Goal: Task Accomplishment & Management: Use online tool/utility

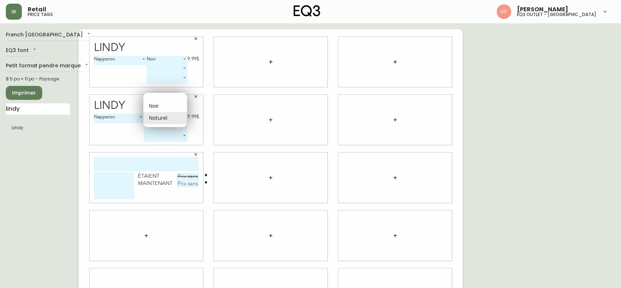
click at [182, 117] on body "Retail price tags Vitor Fonte eq3 outlet - laval French Canada fr_CA EQ3 font E…" at bounding box center [310, 163] width 621 height 326
click at [182, 117] on li "Naturel" at bounding box center [165, 118] width 44 height 12
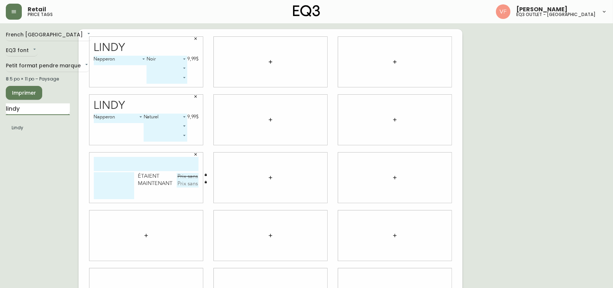
click at [46, 111] on input "lindy" at bounding box center [38, 109] width 64 height 12
type input "GROV"
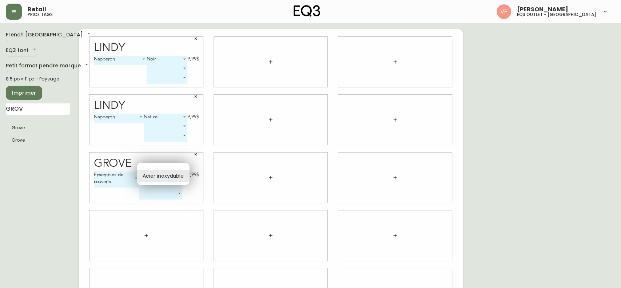
click at [175, 175] on body "Retail price tags Vitor Fonte eq3 outlet - laval French Canada fr_CA EQ3 font E…" at bounding box center [310, 163] width 621 height 326
click at [175, 175] on li "Acier inoxydable" at bounding box center [163, 176] width 53 height 12
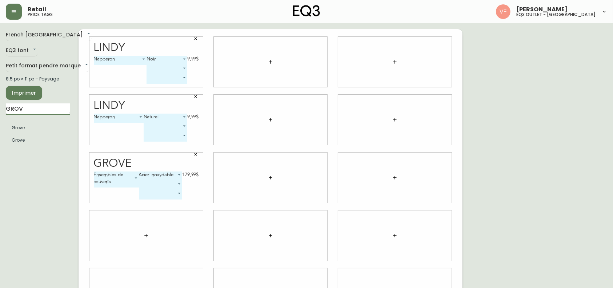
click at [29, 110] on input "GROV" at bounding box center [38, 109] width 64 height 12
type input "LARGO"
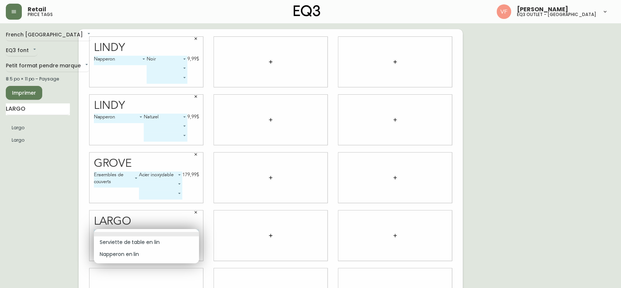
click at [179, 232] on body "Retail price tags Vitor Fonte eq3 outlet - laval French Canada fr_CA EQ3 font E…" at bounding box center [310, 163] width 621 height 326
click at [163, 244] on li "Serviette de table en lin" at bounding box center [146, 242] width 105 height 12
type input "0"
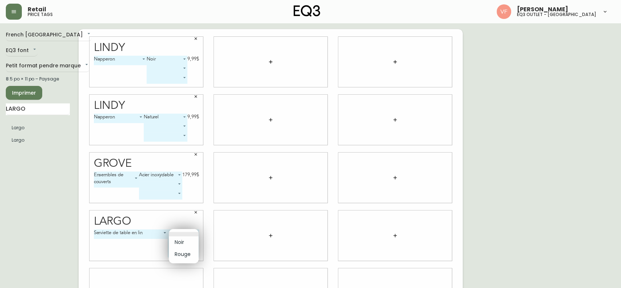
click at [190, 232] on body "Retail price tags Vitor Fonte eq3 outlet - laval French Canada fr_CA EQ3 font E…" at bounding box center [310, 163] width 621 height 326
click at [182, 244] on li "Noir" at bounding box center [184, 242] width 30 height 12
type input "0"
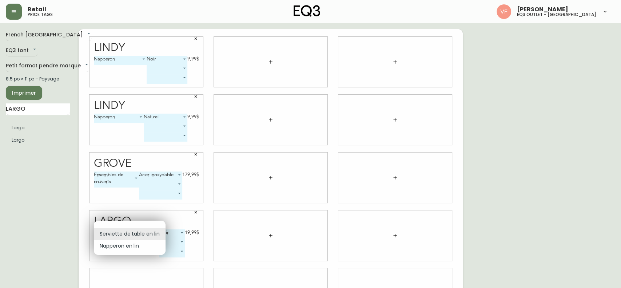
click at [153, 229] on body "Retail price tags Vitor Fonte eq3 outlet - laval French Canada fr_CA EQ3 font E…" at bounding box center [310, 163] width 621 height 326
click at [135, 234] on li "Serviette de table en lin" at bounding box center [130, 234] width 72 height 12
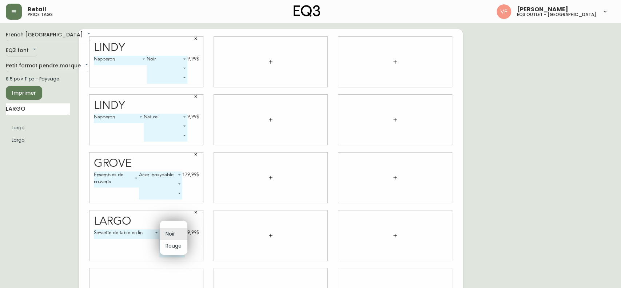
click at [173, 231] on body "Retail price tags Vitor Fonte eq3 outlet - laval French Canada fr_CA EQ3 font E…" at bounding box center [310, 163] width 621 height 326
drag, startPoint x: 137, startPoint y: 242, endPoint x: 152, endPoint y: 250, distance: 17.6
click at [152, 250] on div at bounding box center [310, 144] width 621 height 288
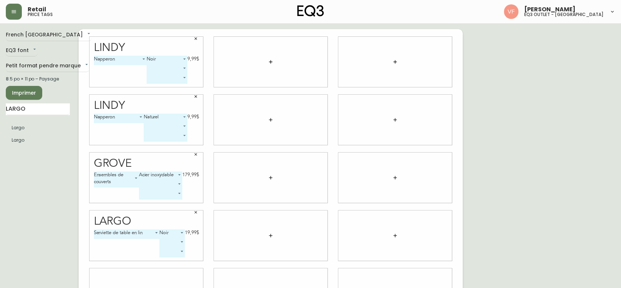
click at [178, 243] on body "Retail price tags Vitor Fonte eq3 outlet - laval French Canada fr_CA EQ3 font E…" at bounding box center [310, 163] width 621 height 326
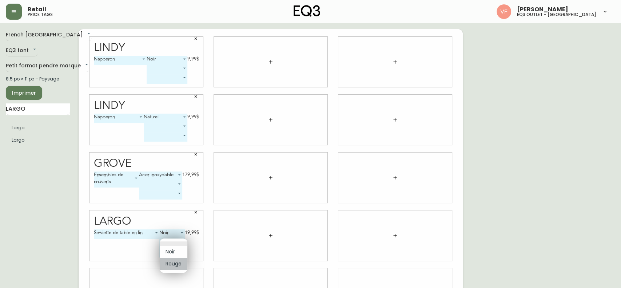
click at [171, 264] on li "Rouge" at bounding box center [174, 264] width 28 height 12
type input "1"
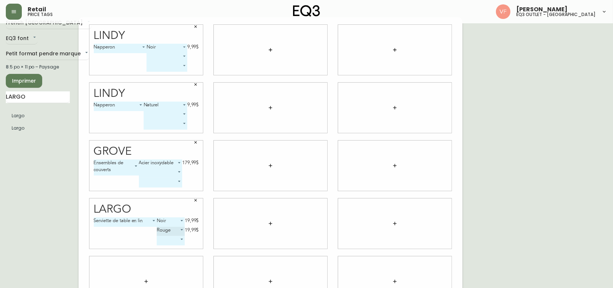
scroll to position [12, 0]
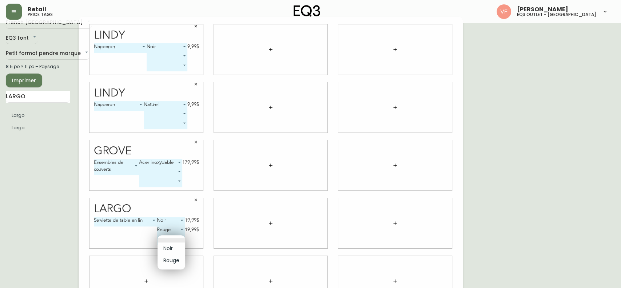
click at [168, 240] on body "Retail price tags Vitor Fonte eq3 outlet - laval French Canada fr_CA EQ3 font E…" at bounding box center [310, 151] width 621 height 326
click at [119, 243] on div at bounding box center [310, 144] width 621 height 288
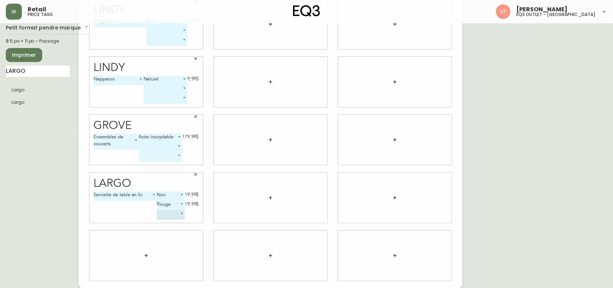
scroll to position [37, 0]
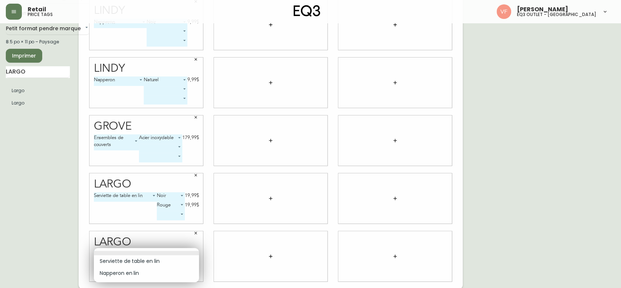
click at [195, 251] on body "Retail price tags Vitor Fonte eq3 outlet - laval French Canada fr_CA EQ3 font E…" at bounding box center [310, 126] width 621 height 326
click at [144, 276] on li "Napperon en lin" at bounding box center [146, 273] width 105 height 12
type input "1"
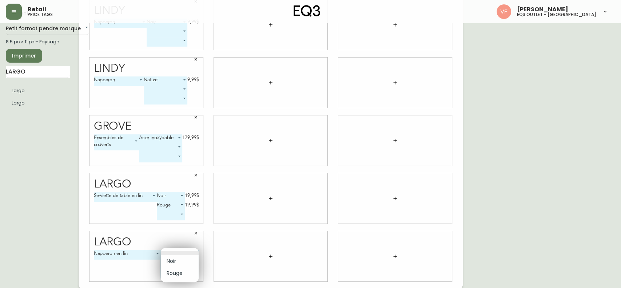
click at [184, 252] on body "Retail price tags Vitor Fonte eq3 outlet - laval French Canada fr_CA EQ3 font E…" at bounding box center [310, 126] width 621 height 326
click at [177, 263] on li "Noir" at bounding box center [180, 261] width 38 height 12
type input "0"
click at [177, 263] on body "Retail price tags Vitor Fonte eq3 outlet - laval French Canada fr_CA EQ3 font E…" at bounding box center [310, 126] width 621 height 326
click at [169, 273] on li "Rouge" at bounding box center [170, 273] width 34 height 12
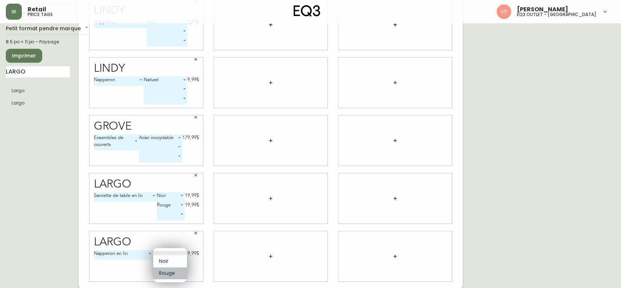
type input "1"
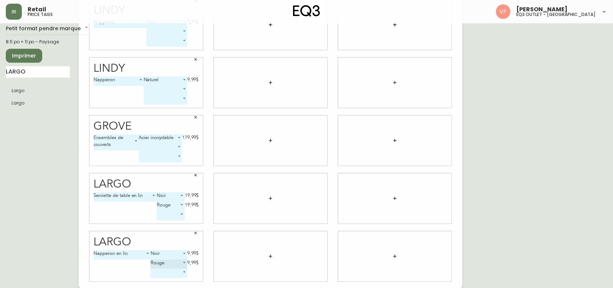
scroll to position [0, 0]
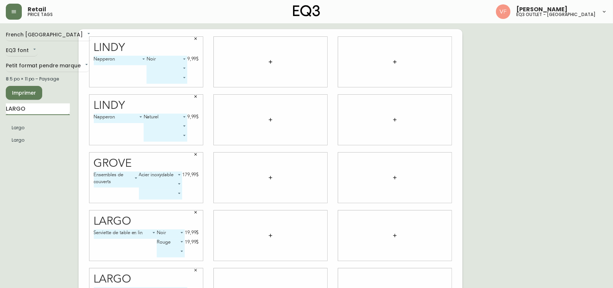
click at [41, 110] on input "LARGO" at bounding box center [38, 109] width 64 height 12
type input "D"
type input "FAYE"
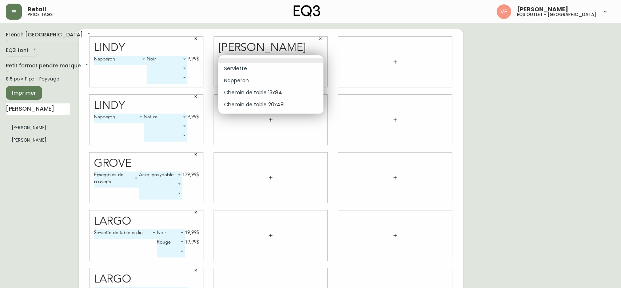
click at [317, 57] on body "Retail price tags Vitor Fonte eq3 outlet - laval French Canada fr_CA EQ3 font E…" at bounding box center [310, 163] width 621 height 326
click at [278, 70] on li "Serviette" at bounding box center [270, 69] width 105 height 12
type input "0"
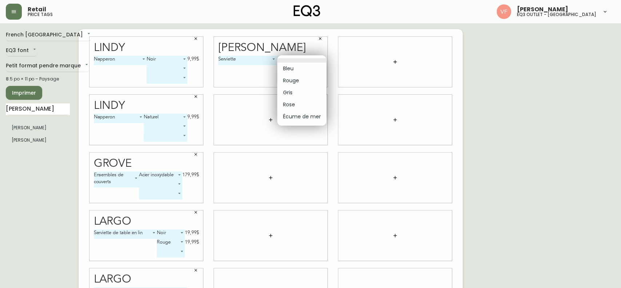
click at [295, 61] on body "Retail price tags Vitor Fonte eq3 outlet - laval French Canada fr_CA EQ3 font E…" at bounding box center [310, 163] width 621 height 326
click at [297, 104] on li "Rose" at bounding box center [301, 105] width 49 height 12
type input "3"
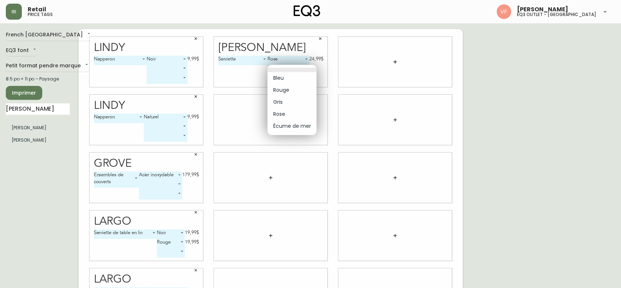
click at [305, 67] on body "Retail price tags Vitor Fonte eq3 outlet - laval French Canada fr_CA EQ3 font E…" at bounding box center [310, 163] width 621 height 326
click at [289, 99] on li "Gris" at bounding box center [291, 102] width 49 height 12
type input "2"
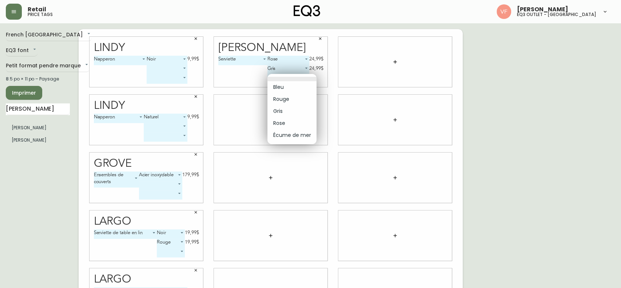
click at [285, 79] on body "Retail price tags Vitor Fonte eq3 outlet - laval French Canada fr_CA EQ3 font E…" at bounding box center [310, 163] width 621 height 326
click at [295, 135] on li "Écume de mer" at bounding box center [291, 135] width 49 height 12
type input "4"
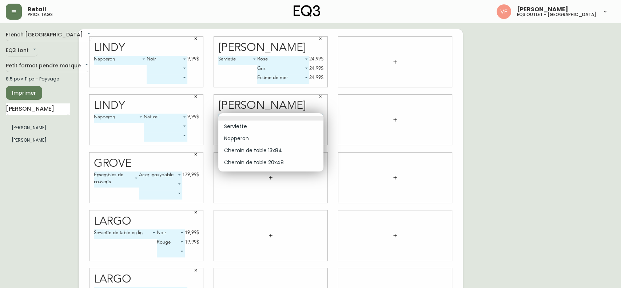
click at [321, 117] on body "Retail price tags Vitor Fonte eq3 outlet - laval French Canada fr_CA EQ3 font E…" at bounding box center [310, 163] width 621 height 326
click at [261, 138] on li "Napperon" at bounding box center [270, 138] width 105 height 12
type input "1"
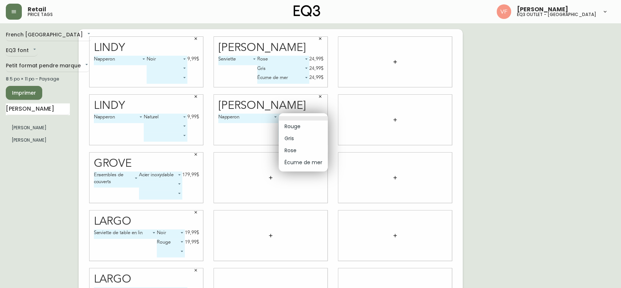
click at [298, 117] on body "Retail price tags Vitor Fonte eq3 outlet - laval French Canada fr_CA EQ3 font E…" at bounding box center [310, 163] width 621 height 326
click at [297, 126] on li "Rouge" at bounding box center [303, 126] width 49 height 12
type input "0"
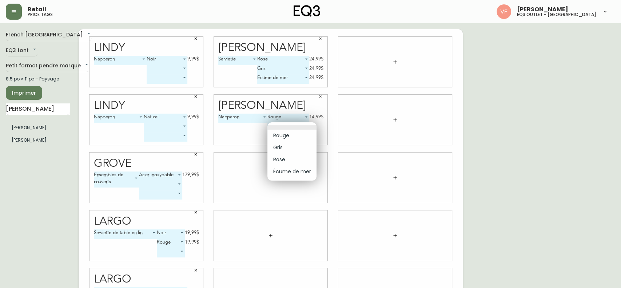
click at [294, 127] on body "Retail price tags Vitor Fonte eq3 outlet - laval French Canada fr_CA EQ3 font E…" at bounding box center [310, 163] width 621 height 326
click at [285, 156] on li "Rose" at bounding box center [291, 160] width 49 height 12
type input "2"
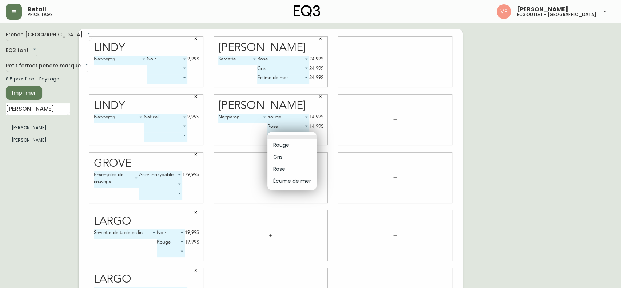
click at [297, 140] on body "Retail price tags Vitor Fonte eq3 outlet - laval French Canada fr_CA EQ3 font E…" at bounding box center [310, 163] width 621 height 326
click at [285, 159] on li "Gris" at bounding box center [291, 157] width 49 height 12
type input "1"
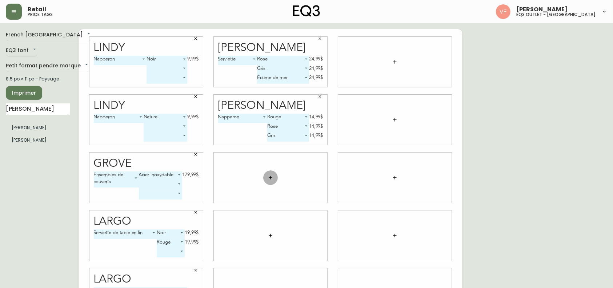
click at [270, 177] on icon "button" at bounding box center [271, 178] width 6 height 6
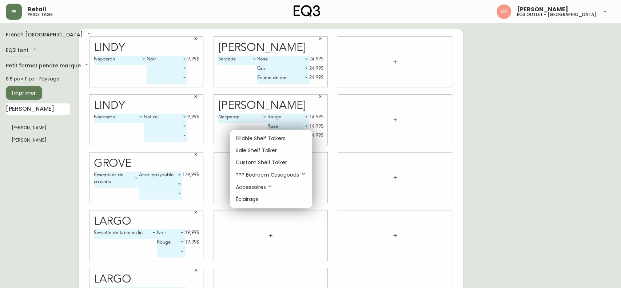
click at [15, 130] on div at bounding box center [310, 144] width 621 height 288
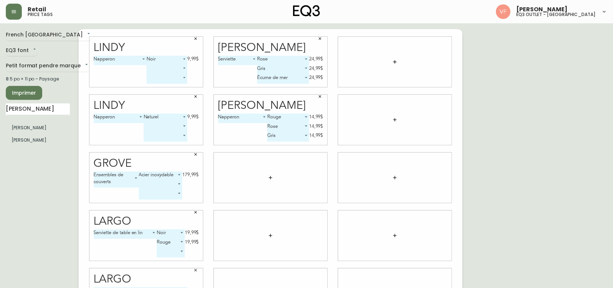
click at [15, 130] on div "Fillable Shelf Talkers Sale Shelf Talker Custom Shelf Talker ??? Bedroom Casego…" at bounding box center [306, 87] width 613 height 175
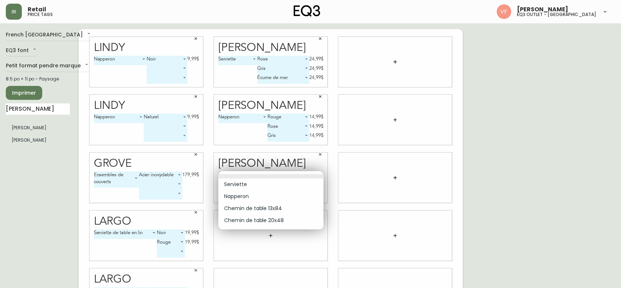
click at [287, 178] on body "Retail price tags Vitor Fonte eq3 outlet - laval French Canada fr_CA EQ3 font E…" at bounding box center [310, 163] width 621 height 326
click at [268, 206] on li "Chemin de table 13x84" at bounding box center [270, 208] width 105 height 12
type input "2"
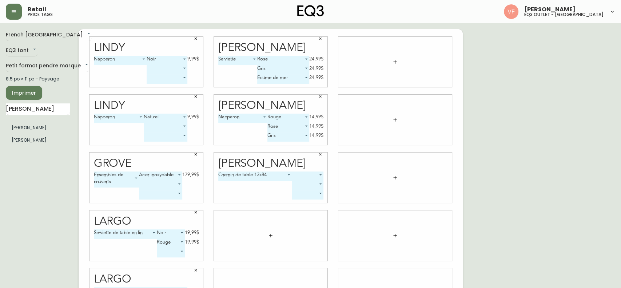
click at [313, 175] on body "Retail price tags Vitor Fonte eq3 outlet - laval French Canada fr_CA EQ3 font E…" at bounding box center [310, 163] width 621 height 326
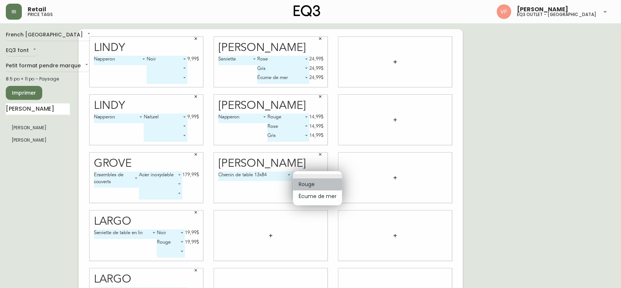
click at [312, 182] on li "Rouge" at bounding box center [317, 184] width 49 height 12
type input "0"
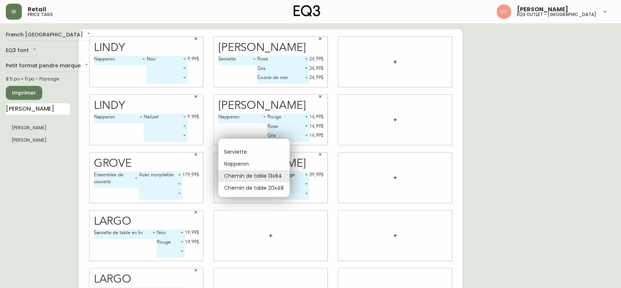
click at [277, 176] on body "Retail price tags Vitor Fonte eq3 outlet - laval French Canada fr_CA EQ3 font E…" at bounding box center [310, 163] width 621 height 326
click at [262, 188] on li "Chemin de table 20x48" at bounding box center [253, 188] width 71 height 12
type input "3"
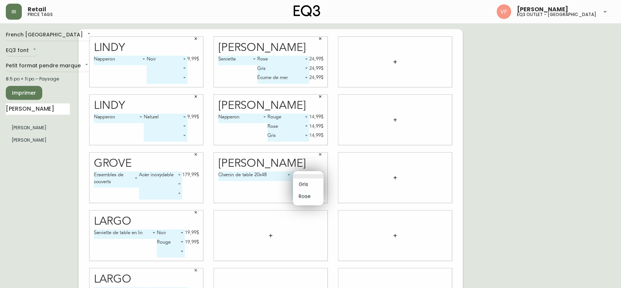
click at [309, 172] on body "Retail price tags Vitor Fonte eq3 outlet - laval French Canada fr_CA EQ3 font E…" at bounding box center [310, 163] width 621 height 326
click at [306, 184] on li "Gris" at bounding box center [308, 184] width 31 height 12
type input "0"
click at [299, 185] on body "Retail price tags Vitor Fonte eq3 outlet - laval French Canada fr_CA EQ3 font E…" at bounding box center [310, 163] width 621 height 326
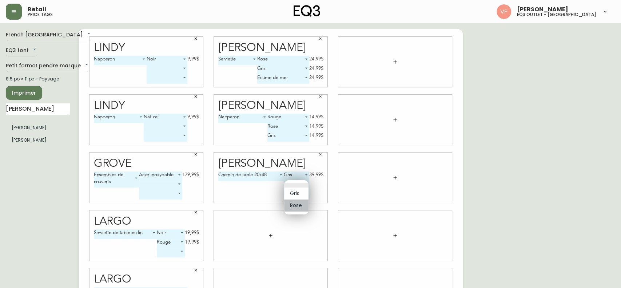
click at [297, 204] on li "Rose" at bounding box center [296, 205] width 24 height 12
type input "1"
click at [296, 197] on body "Retail price tags Vitor Fonte eq3 outlet - laval French Canada fr_CA EQ3 font E…" at bounding box center [310, 163] width 621 height 326
click at [247, 191] on div at bounding box center [310, 144] width 621 height 288
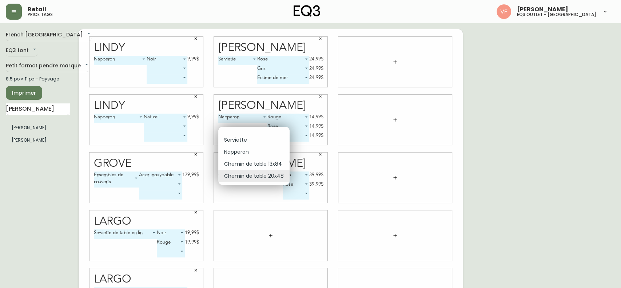
click at [277, 172] on body "Retail price tags Vitor Fonte eq3 outlet - laval French Canada fr_CA EQ3 font E…" at bounding box center [310, 163] width 621 height 326
click at [263, 164] on li "Chemin de table 13x84" at bounding box center [253, 164] width 71 height 12
type input "2"
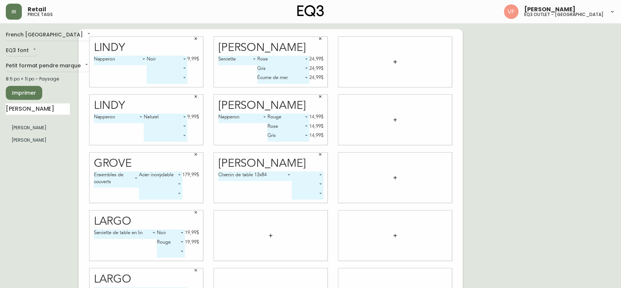
click at [309, 179] on body "Retail price tags Vitor Fonte eq3 outlet - laval French Canada fr_CA EQ3 font E…" at bounding box center [310, 163] width 621 height 326
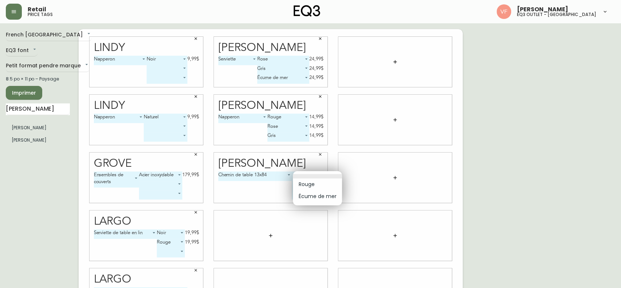
click at [309, 192] on li "Écume de mer" at bounding box center [317, 196] width 49 height 12
type input "1"
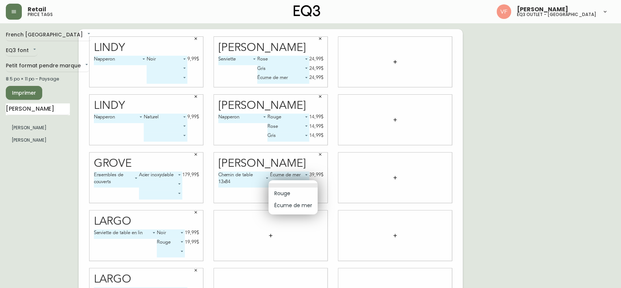
click at [302, 185] on body "Retail price tags Vitor Fonte eq3 outlet - laval French Canada fr_CA EQ3 font E…" at bounding box center [310, 163] width 621 height 326
click at [296, 194] on li "Rouge" at bounding box center [293, 193] width 49 height 12
type input "0"
click at [301, 195] on body "Retail price tags Vitor Fonte eq3 outlet - laval French Canada fr_CA EQ3 font E…" at bounding box center [310, 163] width 621 height 326
click at [237, 196] on div at bounding box center [310, 144] width 621 height 288
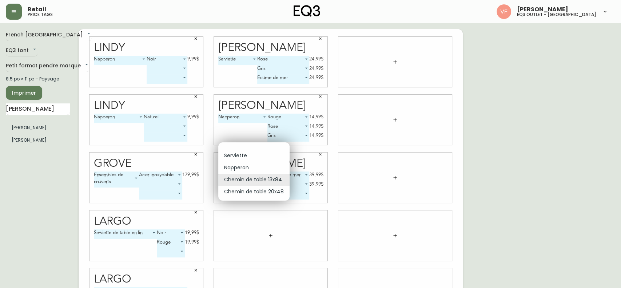
click at [259, 176] on body "Retail price tags Vitor Fonte eq3 outlet - laval French Canada fr_CA EQ3 font E…" at bounding box center [310, 163] width 621 height 326
click at [251, 191] on li "Chemin de table 20x48" at bounding box center [253, 192] width 71 height 12
type input "3"
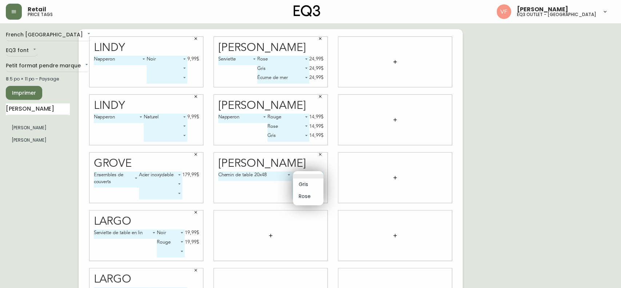
click at [309, 177] on body "Retail price tags Vitor Fonte eq3 outlet - laval French Canada fr_CA EQ3 font E…" at bounding box center [310, 163] width 621 height 326
click at [283, 178] on div at bounding box center [310, 144] width 621 height 288
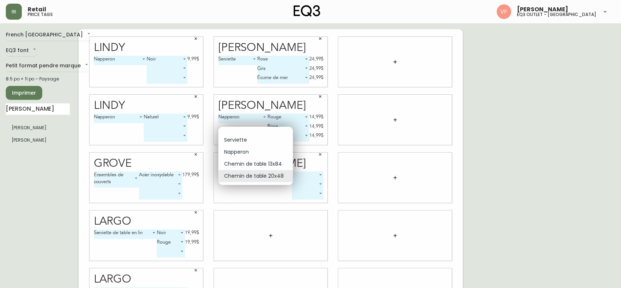
click at [288, 176] on body "Retail price tags Vitor Fonte eq3 outlet - laval French Canada fr_CA EQ3 font E…" at bounding box center [310, 163] width 621 height 326
drag, startPoint x: 276, startPoint y: 162, endPoint x: 271, endPoint y: 164, distance: 5.1
click at [271, 164] on li "Chemin de table 13x84" at bounding box center [255, 164] width 75 height 12
type input "2"
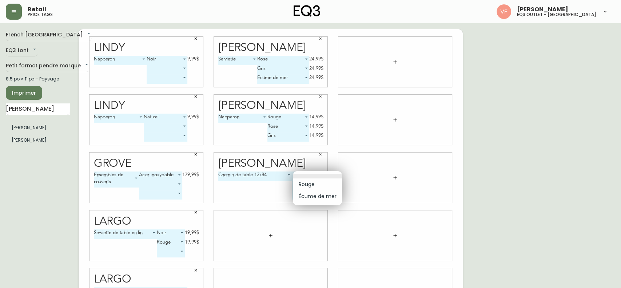
click at [302, 175] on body "Retail price tags Vitor Fonte eq3 outlet - laval French Canada fr_CA EQ3 font E…" at bounding box center [310, 163] width 621 height 326
click at [318, 194] on li "Écume de mer" at bounding box center [317, 196] width 49 height 12
type input "1"
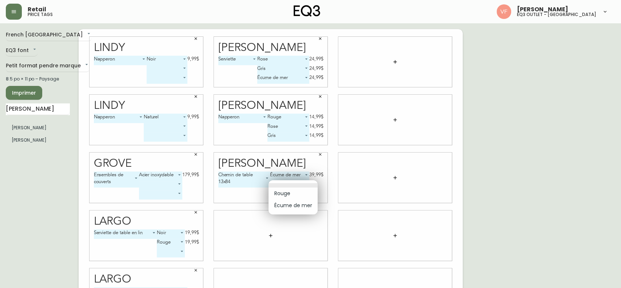
click at [301, 182] on body "Retail price tags Vitor Fonte eq3 outlet - laval French Canada fr_CA EQ3 font E…" at bounding box center [310, 163] width 621 height 326
click at [239, 194] on div at bounding box center [310, 144] width 621 height 288
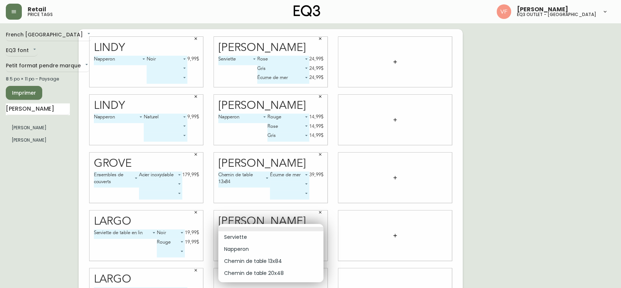
click at [267, 234] on body "Retail price tags Vitor Fonte eq3 outlet - laval French Canada fr_CA EQ3 font E…" at bounding box center [310, 163] width 621 height 326
click at [257, 261] on li "Chemin de table 13x84" at bounding box center [270, 261] width 105 height 12
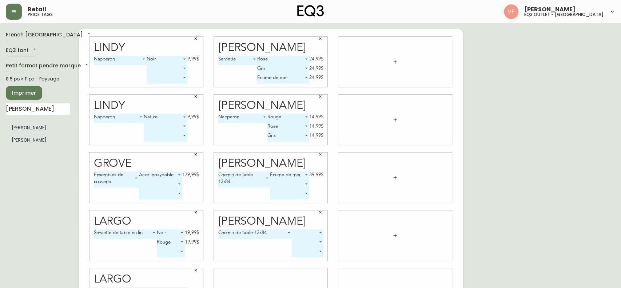
click at [287, 232] on body "Retail price tags Vitor Fonte eq3 outlet - laval French Canada fr_CA EQ3 font E…" at bounding box center [310, 163] width 621 height 326
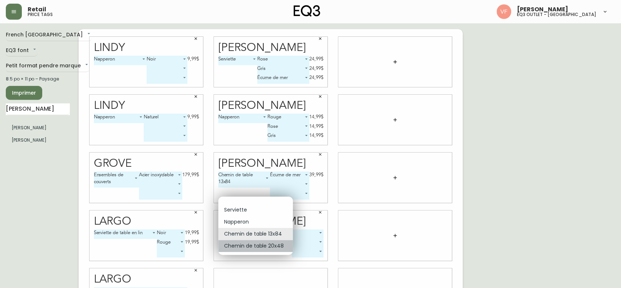
click at [264, 243] on li "Chemin de table 20x48" at bounding box center [255, 246] width 75 height 12
type input "3"
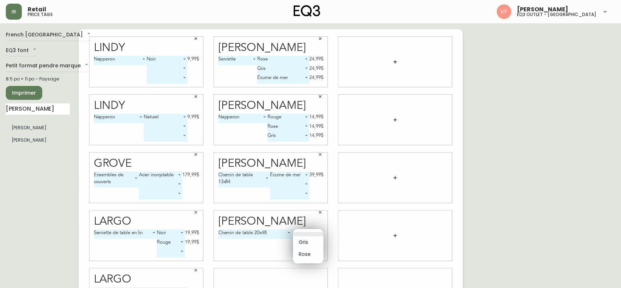
click at [310, 231] on body "Retail price tags Vitor Fonte eq3 outlet - laval French Canada fr_CA EQ3 font E…" at bounding box center [310, 163] width 621 height 326
click at [304, 246] on li "Gris" at bounding box center [308, 242] width 31 height 12
type input "0"
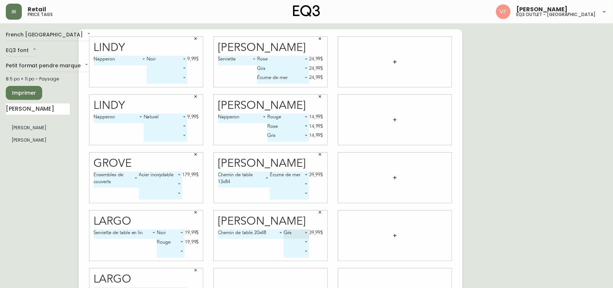
scroll to position [38, 0]
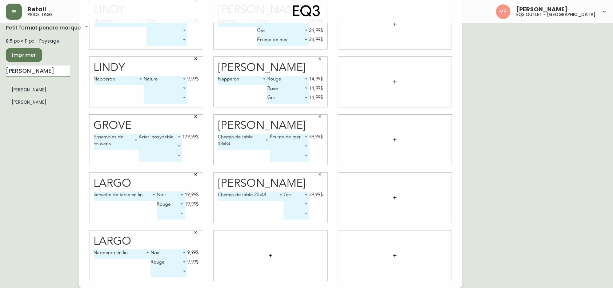
click at [29, 69] on input "FAYE" at bounding box center [38, 71] width 64 height 12
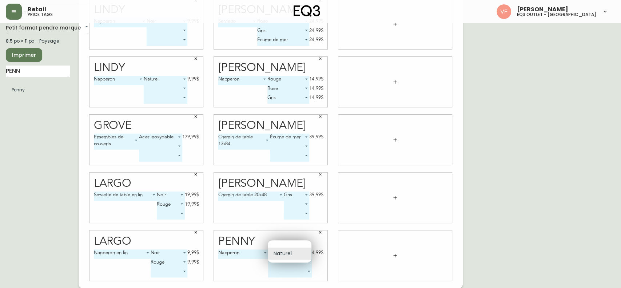
click at [292, 254] on body "Retail price tags Vitor Fonte eq3 outlet - laval French Canada fr_CA EQ3 font E…" at bounding box center [310, 125] width 621 height 326
click at [292, 254] on li "Naturel" at bounding box center [290, 253] width 44 height 12
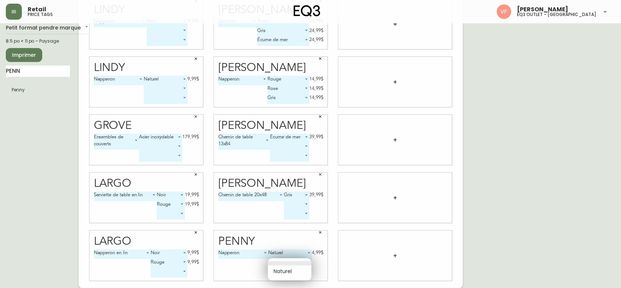
click at [306, 259] on body "Retail price tags Vitor Fonte eq3 outlet - laval French Canada fr_CA EQ3 font E…" at bounding box center [310, 125] width 621 height 326
click at [306, 259] on ul "Naturel" at bounding box center [290, 269] width 44 height 22
click at [308, 238] on div at bounding box center [310, 144] width 621 height 288
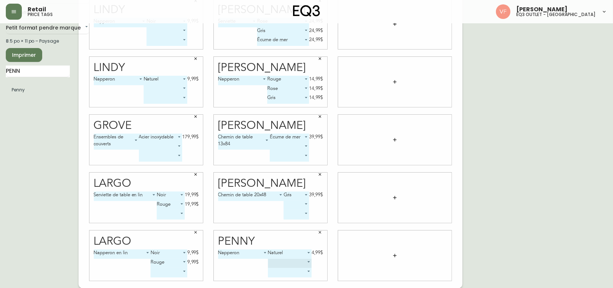
scroll to position [0, 0]
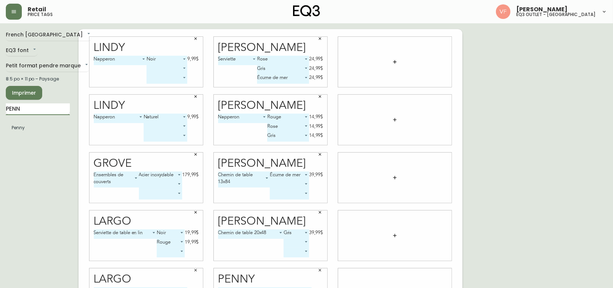
click at [55, 110] on input "PENN" at bounding box center [38, 109] width 64 height 12
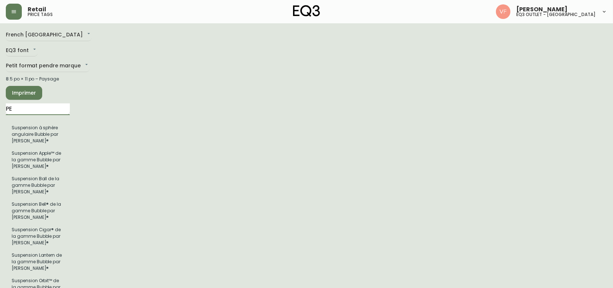
type input "P"
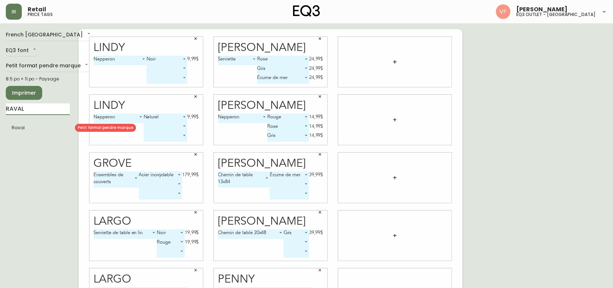
type input "RAVAL"
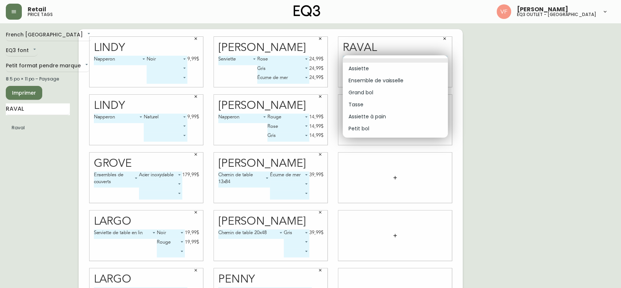
click at [407, 60] on body "Retail price tags Vitor Fonte eq3 outlet - laval French Canada fr_CA EQ3 font E…" at bounding box center [310, 163] width 621 height 326
click at [390, 68] on li "Assiette" at bounding box center [395, 69] width 105 height 12
type input "0"
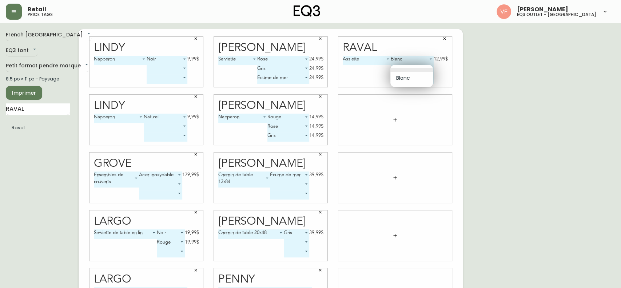
click at [416, 65] on body "Retail price tags Vitor Fonte eq3 outlet - laval French Canada fr_CA EQ3 font E…" at bounding box center [310, 163] width 621 height 326
click at [374, 71] on div at bounding box center [310, 144] width 621 height 288
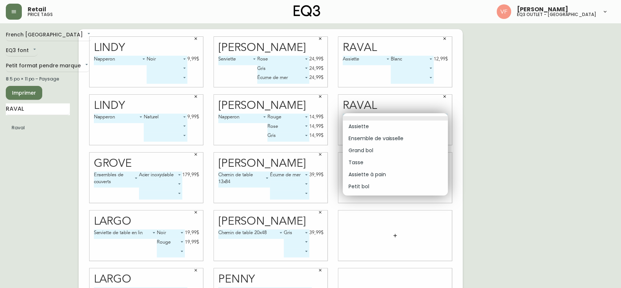
click at [412, 120] on body "Retail price tags Vitor Fonte eq3 outlet - laval French Canada fr_CA EQ3 font E…" at bounding box center [310, 163] width 621 height 326
click at [380, 150] on li "Grand bol" at bounding box center [395, 150] width 105 height 12
type input "2"
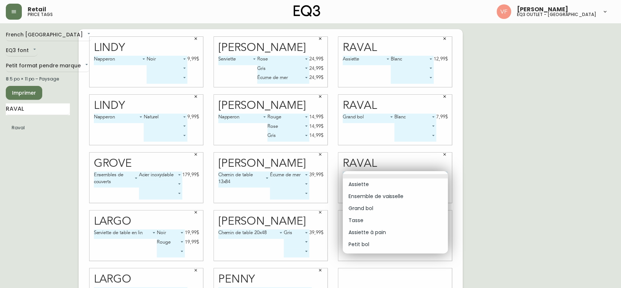
click at [387, 178] on body "Retail price tags Vitor Fonte eq3 outlet - laval French Canada fr_CA EQ3 font E…" at bounding box center [310, 163] width 621 height 326
click at [373, 215] on li "Tasse" at bounding box center [395, 220] width 105 height 12
type input "3"
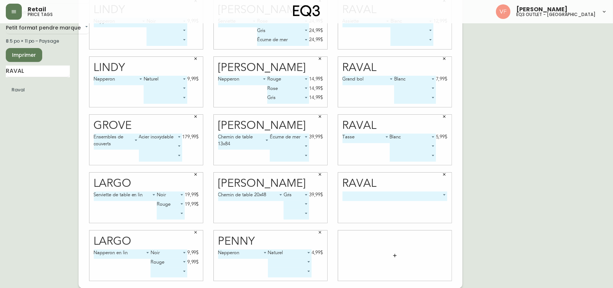
scroll to position [38, 0]
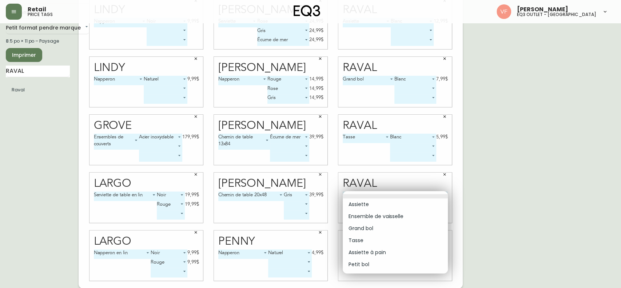
click at [418, 194] on body "Retail price tags Vitor Fonte eq3 outlet - laval French Canada fr_CA EQ3 font E…" at bounding box center [310, 125] width 621 height 326
click at [379, 248] on li "Assiette à pain" at bounding box center [395, 252] width 105 height 12
type input "4"
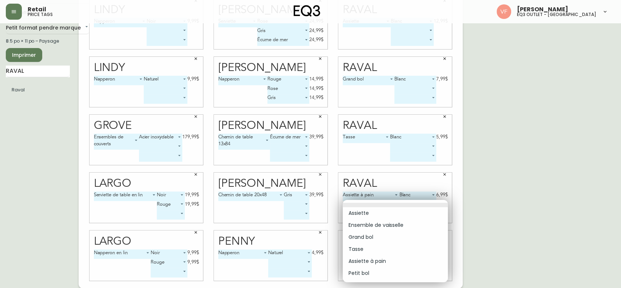
click at [401, 253] on body "Retail price tags Vitor Fonte eq3 outlet - laval French Canada fr_CA EQ3 font E…" at bounding box center [310, 125] width 621 height 326
click at [381, 273] on li "Petit bol" at bounding box center [395, 273] width 105 height 12
type input "5"
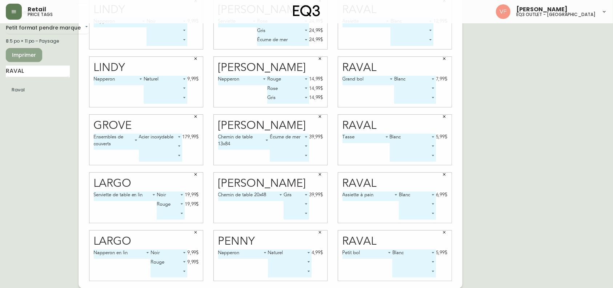
click at [35, 51] on span "Imprimer" at bounding box center [24, 55] width 25 height 9
click at [30, 56] on span "Imprimer" at bounding box center [24, 55] width 25 height 9
click at [28, 51] on span "Imprimer" at bounding box center [24, 55] width 25 height 9
click at [29, 54] on span "Imprimer" at bounding box center [24, 55] width 25 height 9
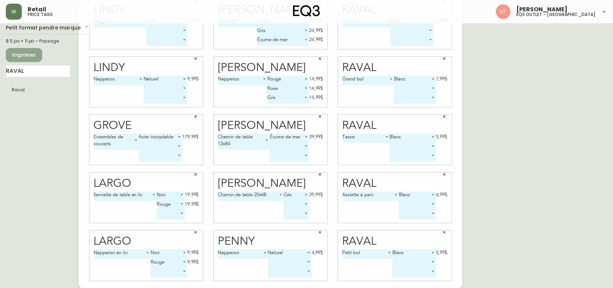
click at [33, 55] on span "Imprimer" at bounding box center [24, 55] width 25 height 9
click at [21, 54] on span "Imprimer" at bounding box center [24, 55] width 25 height 9
click at [21, 56] on span "Imprimer" at bounding box center [24, 55] width 25 height 9
click at [211, 130] on div "Faye Chemin de table 13x84 2 Écume de mer 1 39,99$ ​ ​" at bounding box center [270, 140] width 124 height 58
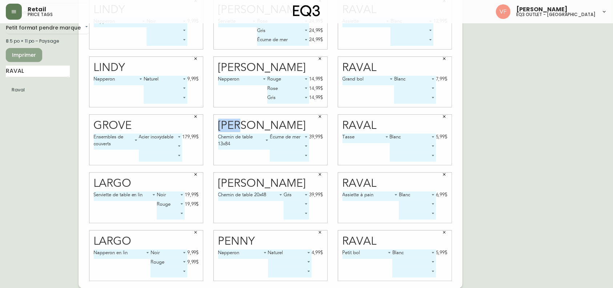
click at [34, 57] on span "Imprimer" at bounding box center [24, 55] width 25 height 9
click at [532, 166] on div "French Canada fr_CA EQ3 font EQ3 Petit format pendre marque small 8.5 po × 11 p…" at bounding box center [307, 139] width 602 height 297
click at [19, 57] on span "Imprimer" at bounding box center [24, 55] width 25 height 9
click at [26, 53] on span "Imprimer" at bounding box center [24, 55] width 25 height 9
click at [20, 53] on span "Imprimer" at bounding box center [24, 55] width 25 height 9
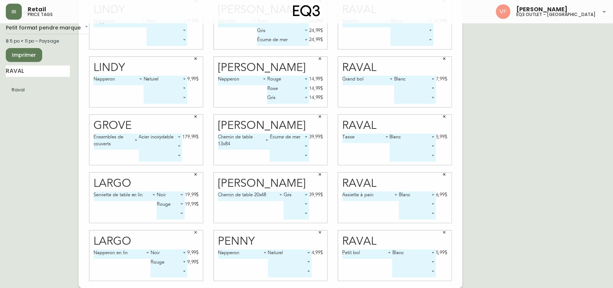
click at [28, 56] on span "Imprimer" at bounding box center [24, 55] width 25 height 9
click at [23, 130] on div "French Canada fr_CA EQ3 font EQ3 Petit format pendre marque small 8.5 po × 11 p…" at bounding box center [42, 139] width 73 height 297
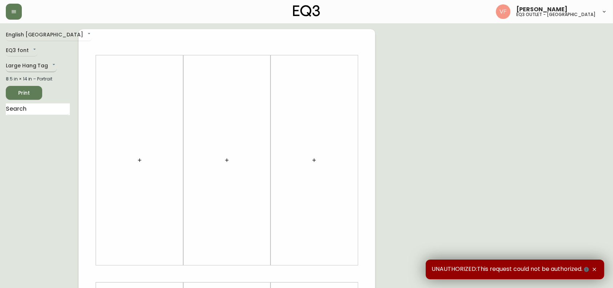
click at [49, 67] on body "[PERSON_NAME] eq3 outlet - [GEOGRAPHIC_DATA] English [GEOGRAPHIC_DATA] en_CA EQ…" at bounding box center [306, 259] width 613 height 518
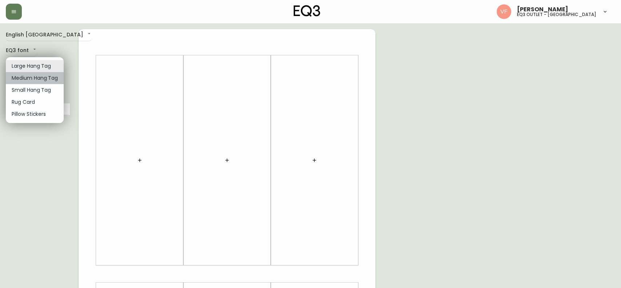
click at [49, 76] on li "Medium Hang Tag" at bounding box center [35, 78] width 58 height 12
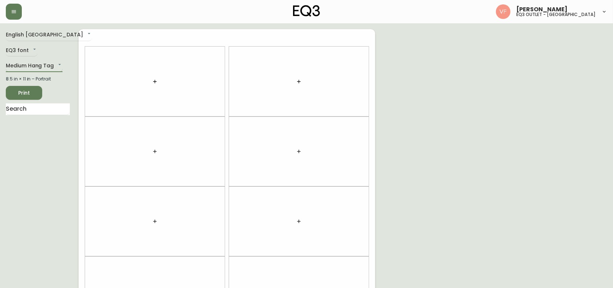
click at [36, 67] on body "[PERSON_NAME] eq3 outlet - [GEOGRAPHIC_DATA] English [GEOGRAPHIC_DATA] en_CA EQ…" at bounding box center [306, 206] width 613 height 413
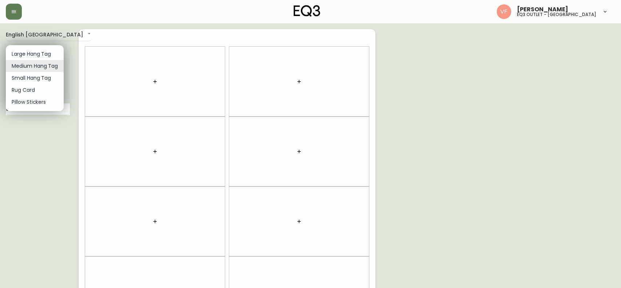
click at [32, 76] on li "Small Hang Tag" at bounding box center [35, 78] width 58 height 12
type input "small"
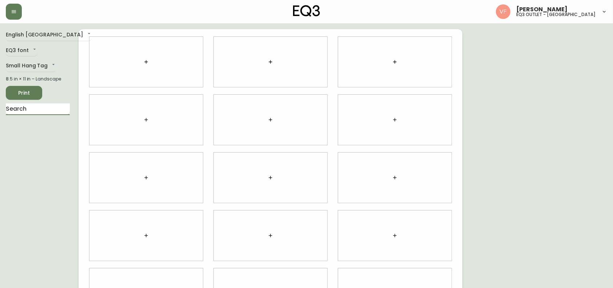
click at [42, 111] on input "text" at bounding box center [38, 109] width 64 height 12
type input "STAK"
click at [19, 133] on ul "Stak" at bounding box center [38, 128] width 64 height 18
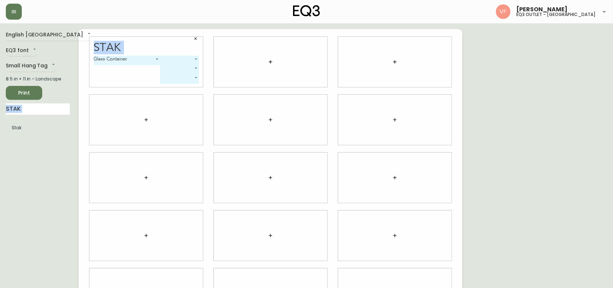
click at [156, 57] on body "[PERSON_NAME] eq3 outlet - [GEOGRAPHIC_DATA] English [GEOGRAPHIC_DATA] en_CA EQ…" at bounding box center [306, 163] width 613 height 326
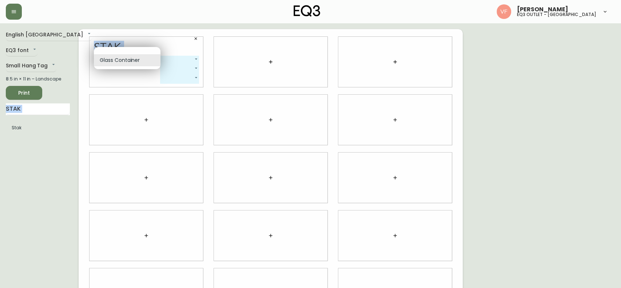
click at [194, 61] on div at bounding box center [310, 144] width 621 height 288
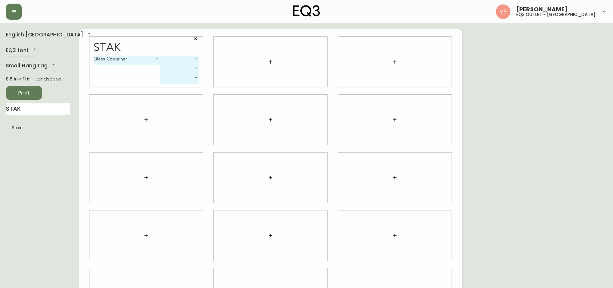
click at [195, 59] on body "[PERSON_NAME] eq3 outlet - [GEOGRAPHIC_DATA] English [GEOGRAPHIC_DATA] en_CA EQ…" at bounding box center [306, 163] width 613 height 326
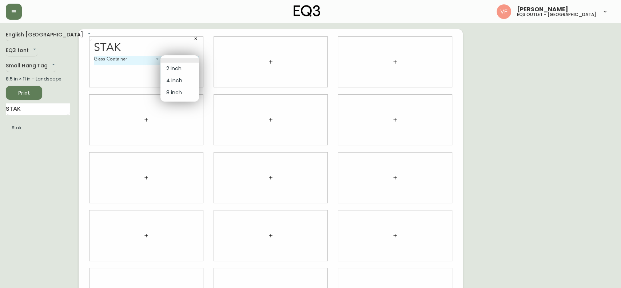
click at [185, 66] on li "2 inch" at bounding box center [179, 69] width 39 height 12
type input "0"
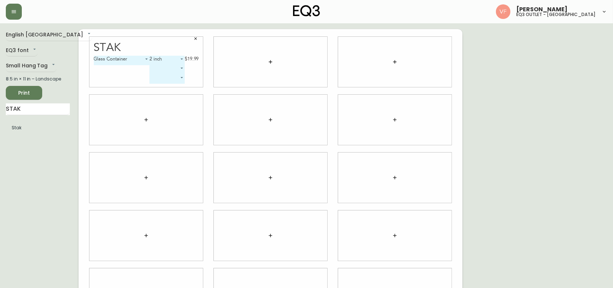
click at [178, 67] on body "[PERSON_NAME] eq3 outlet - [GEOGRAPHIC_DATA] English [GEOGRAPHIC_DATA] en_CA EQ…" at bounding box center [306, 163] width 613 height 326
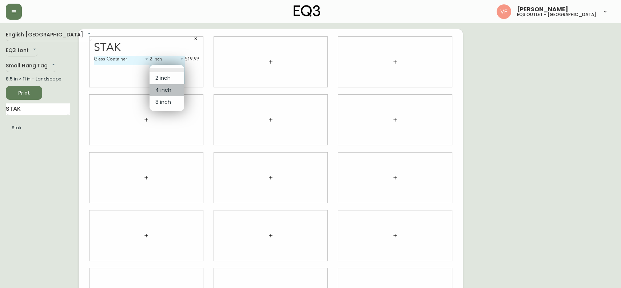
click at [170, 93] on li "4 inch" at bounding box center [167, 90] width 35 height 12
type input "1"
click at [172, 80] on body "[PERSON_NAME] eq3 outlet - [GEOGRAPHIC_DATA] English [GEOGRAPHIC_DATA] en_CA EQ…" at bounding box center [310, 163] width 621 height 326
click at [167, 110] on li "8 inch" at bounding box center [167, 111] width 35 height 12
type input "2"
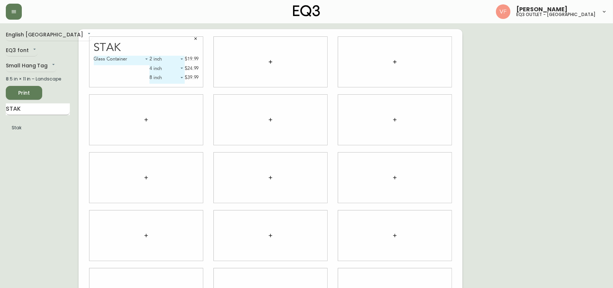
click at [32, 108] on input "STAK" at bounding box center [38, 109] width 64 height 12
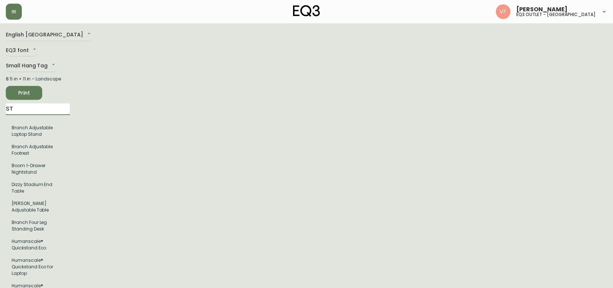
type input "S"
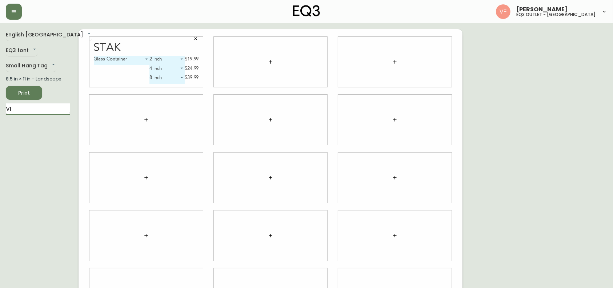
type input "V"
type input "BOTRA"
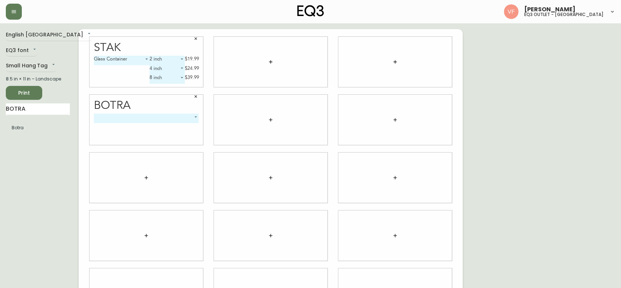
click at [156, 120] on body "[PERSON_NAME] eq3 outlet - [GEOGRAPHIC_DATA] English [GEOGRAPHIC_DATA] en_CA EQ…" at bounding box center [310, 163] width 621 height 326
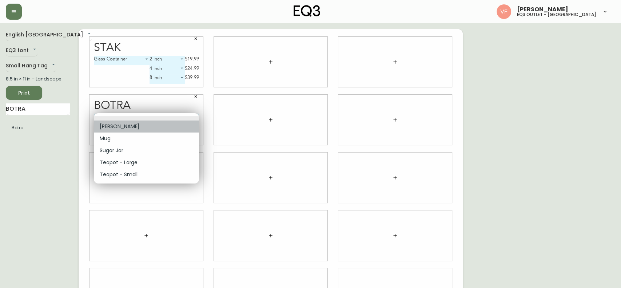
click at [131, 124] on li "[PERSON_NAME]" at bounding box center [146, 126] width 105 height 12
type input "0"
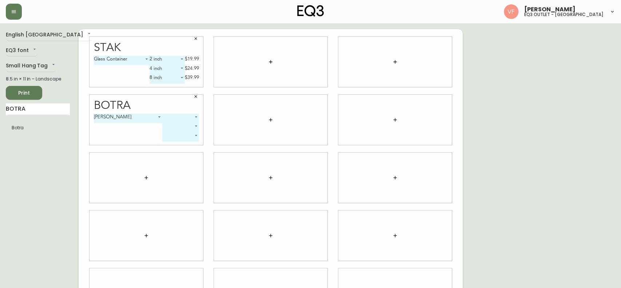
click at [194, 115] on body "[PERSON_NAME] eq3 outlet - [GEOGRAPHIC_DATA] English [GEOGRAPHIC_DATA] en_CA EQ…" at bounding box center [310, 163] width 621 height 326
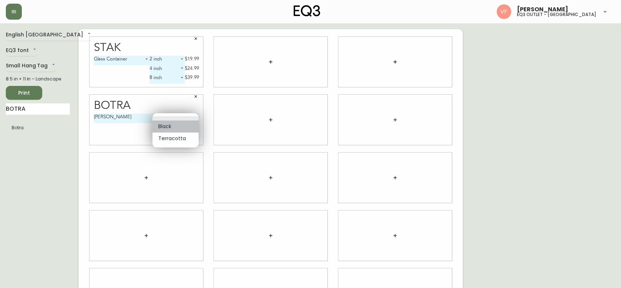
click at [167, 128] on li "Black" at bounding box center [175, 126] width 46 height 12
type input "0"
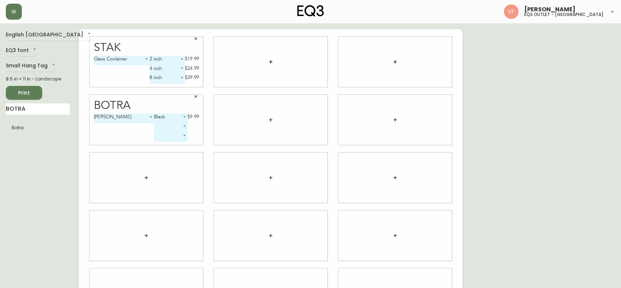
click at [177, 127] on body "[PERSON_NAME] eq3 outlet - [GEOGRAPHIC_DATA] English [GEOGRAPHIC_DATA] en_CA EQ…" at bounding box center [310, 163] width 621 height 326
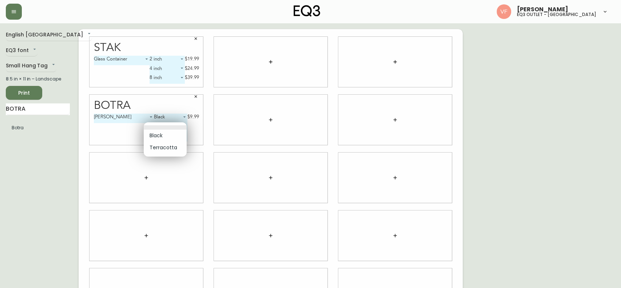
click at [158, 147] on li "Terracotta" at bounding box center [165, 148] width 43 height 12
type input "1"
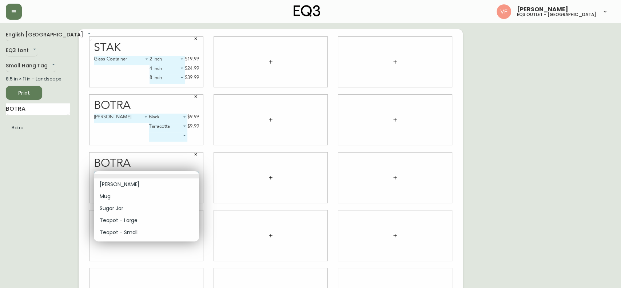
click at [198, 174] on body "[PERSON_NAME] eq3 outlet - [GEOGRAPHIC_DATA] English [GEOGRAPHIC_DATA] en_CA EQ…" at bounding box center [310, 163] width 621 height 326
click at [149, 198] on li "Mug" at bounding box center [146, 196] width 105 height 12
type input "1"
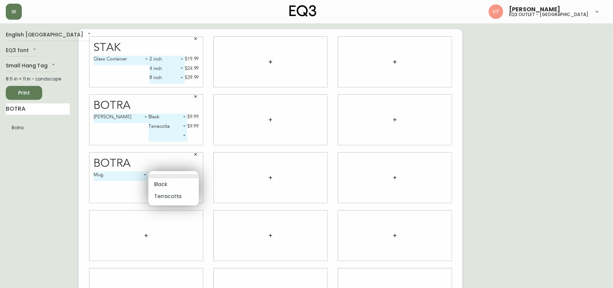
click at [183, 173] on body "[PERSON_NAME] eq3 outlet - [GEOGRAPHIC_DATA] English [GEOGRAPHIC_DATA] en_CA EQ…" at bounding box center [306, 163] width 613 height 326
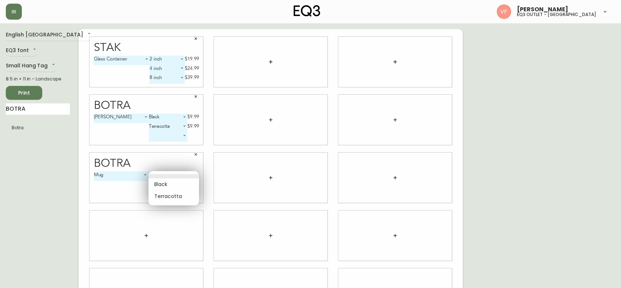
click at [172, 185] on li "Black" at bounding box center [173, 184] width 51 height 12
type input "0"
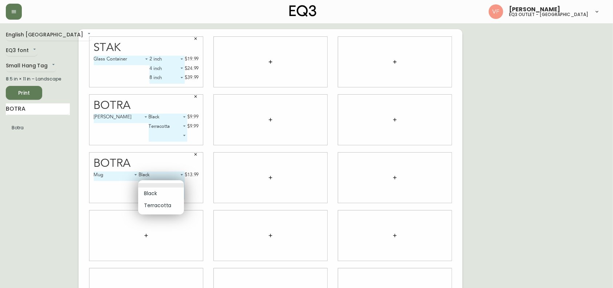
click at [177, 183] on body "[PERSON_NAME] eq3 outlet - [GEOGRAPHIC_DATA] English [GEOGRAPHIC_DATA] en_CA EQ…" at bounding box center [306, 163] width 613 height 326
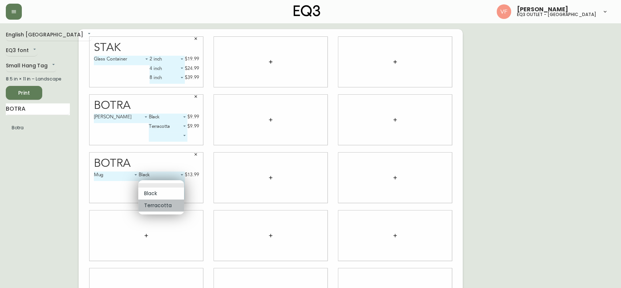
click at [151, 208] on li "Terracotta" at bounding box center [161, 205] width 46 height 12
type input "1"
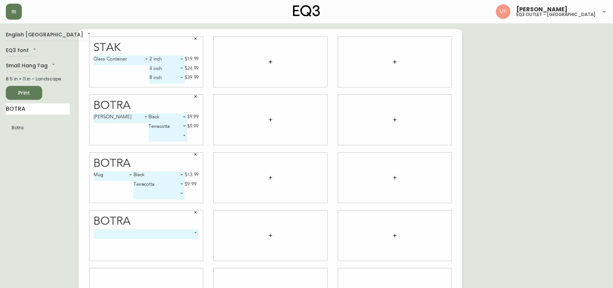
click at [150, 236] on body "[PERSON_NAME] eq3 outlet - [GEOGRAPHIC_DATA] English [GEOGRAPHIC_DATA] en_CA EQ…" at bounding box center [306, 163] width 613 height 326
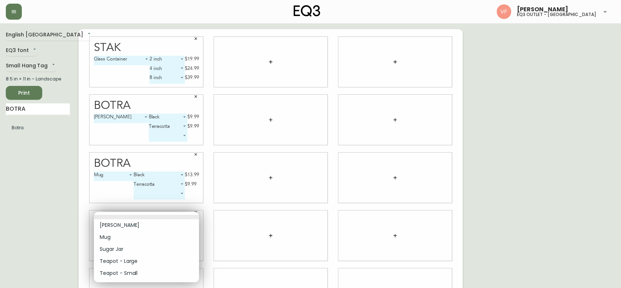
click at [132, 249] on li "Sugar Jar" at bounding box center [146, 249] width 105 height 12
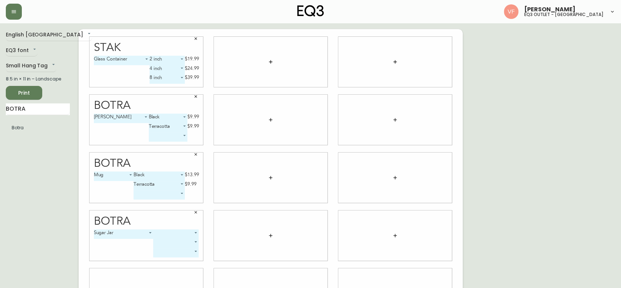
click at [188, 232] on body "[PERSON_NAME] eq3 outlet - [GEOGRAPHIC_DATA] English [GEOGRAPHIC_DATA] en_CA EQ…" at bounding box center [310, 163] width 621 height 326
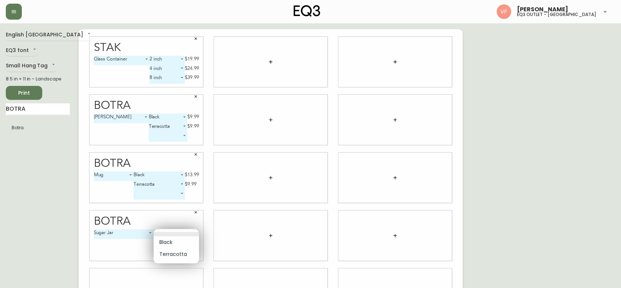
click at [134, 237] on div at bounding box center [310, 144] width 621 height 288
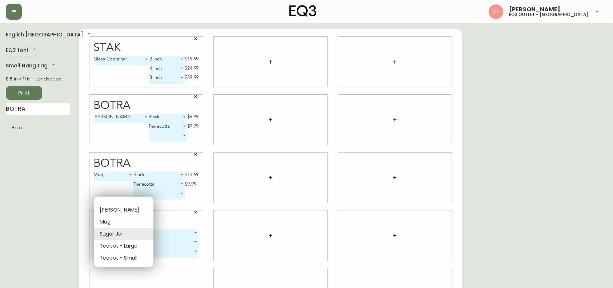
click at [131, 236] on body "[PERSON_NAME] eq3 outlet - [GEOGRAPHIC_DATA] English [GEOGRAPHIC_DATA] en_CA EQ…" at bounding box center [306, 163] width 613 height 326
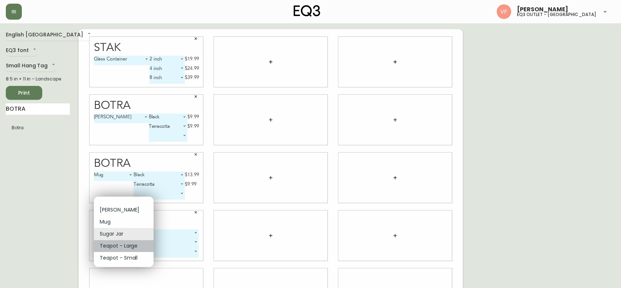
click at [125, 247] on li "Teapot - Large" at bounding box center [124, 246] width 60 height 12
type input "3"
type input "0"
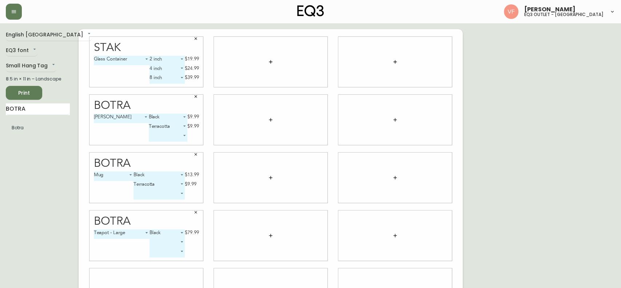
click at [181, 242] on body "[PERSON_NAME] eq3 outlet - [GEOGRAPHIC_DATA] English [GEOGRAPHIC_DATA] en_CA EQ…" at bounding box center [310, 163] width 621 height 326
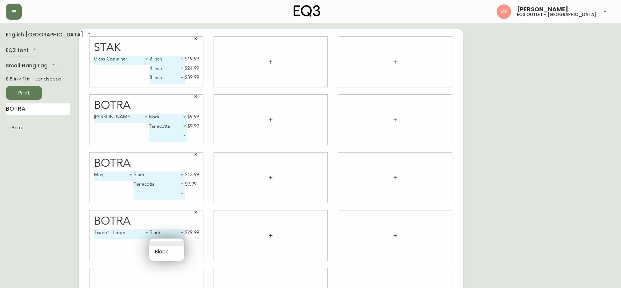
click at [166, 254] on li "Black" at bounding box center [166, 252] width 35 height 12
type input "0"
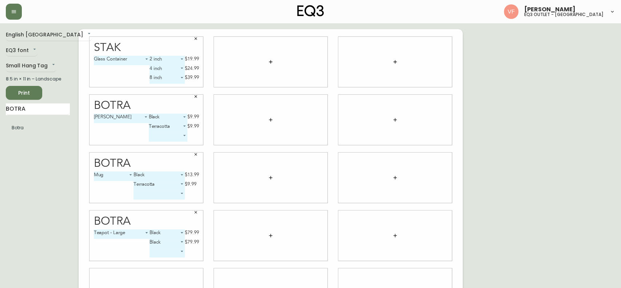
click at [180, 241] on body "[PERSON_NAME] eq3 outlet - [GEOGRAPHIC_DATA] English [GEOGRAPHIC_DATA] en_CA EQ…" at bounding box center [310, 163] width 621 height 326
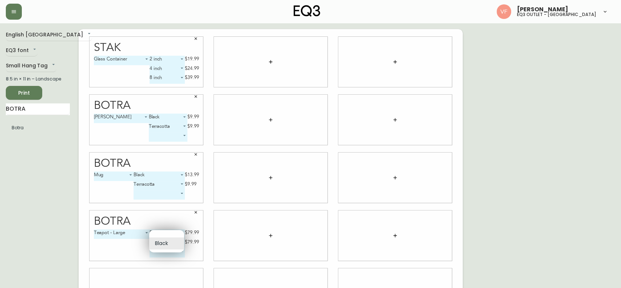
click at [172, 234] on li at bounding box center [166, 235] width 35 height 4
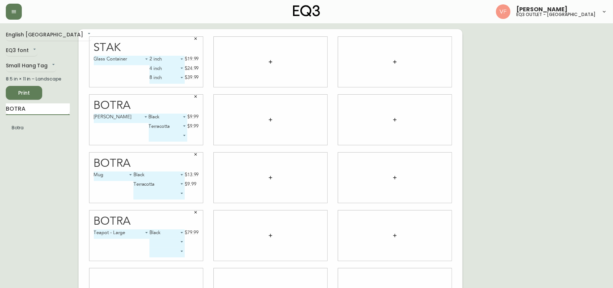
click at [41, 106] on input "BOTRA" at bounding box center [38, 109] width 64 height 12
type input "B"
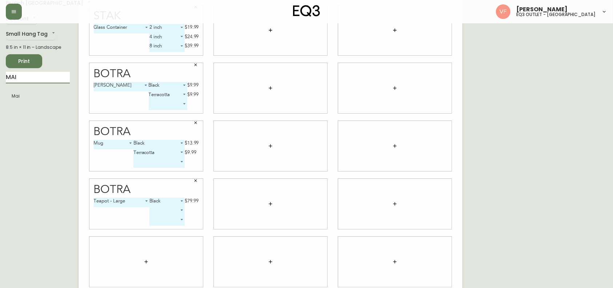
scroll to position [38, 0]
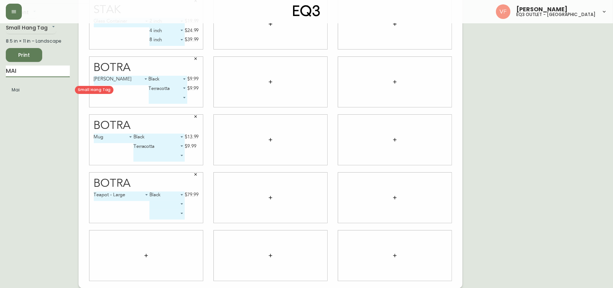
type input "MAI"
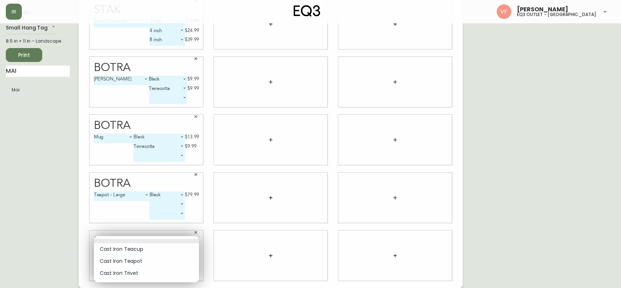
click at [141, 252] on body "[PERSON_NAME] eq3 outlet - [GEOGRAPHIC_DATA] English [GEOGRAPHIC_DATA] en_CA EQ…" at bounding box center [310, 125] width 621 height 326
click at [141, 252] on li "Cast Iron Teacup" at bounding box center [146, 249] width 105 height 12
type input "0"
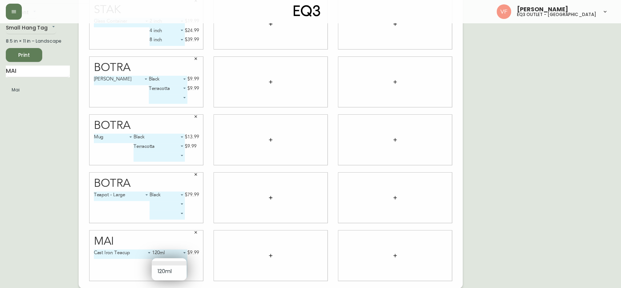
click at [183, 261] on body "[PERSON_NAME] eq3 outlet - [GEOGRAPHIC_DATA] English [GEOGRAPHIC_DATA] en_CA EQ…" at bounding box center [310, 125] width 621 height 326
click at [183, 261] on li at bounding box center [169, 263] width 35 height 4
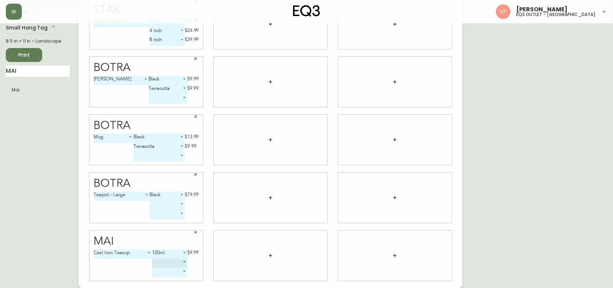
scroll to position [0, 0]
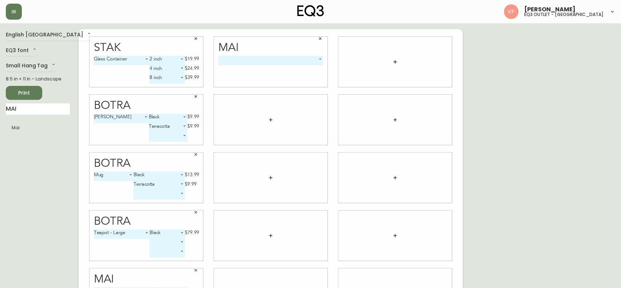
click at [295, 63] on body "[PERSON_NAME] eq3 outlet - [GEOGRAPHIC_DATA] English [GEOGRAPHIC_DATA] en_CA EQ…" at bounding box center [310, 163] width 621 height 326
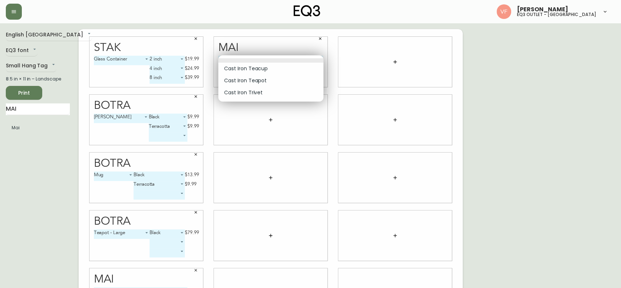
click at [268, 80] on li "Cast Iron Teapot" at bounding box center [270, 81] width 105 height 12
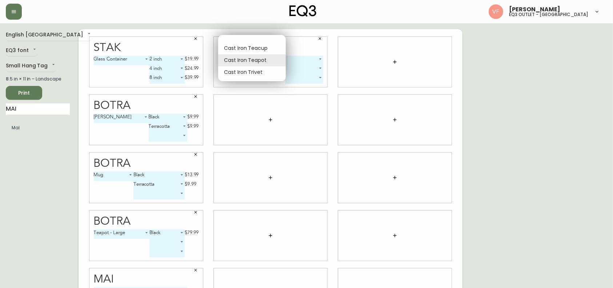
click at [277, 57] on body "[PERSON_NAME] eq3 outlet - [GEOGRAPHIC_DATA] English [GEOGRAPHIC_DATA] en_CA EQ…" at bounding box center [306, 163] width 613 height 326
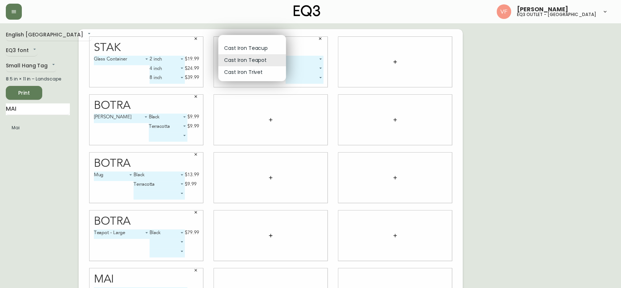
click at [270, 51] on li "Cast Iron Teacup" at bounding box center [252, 48] width 68 height 12
type input "0"
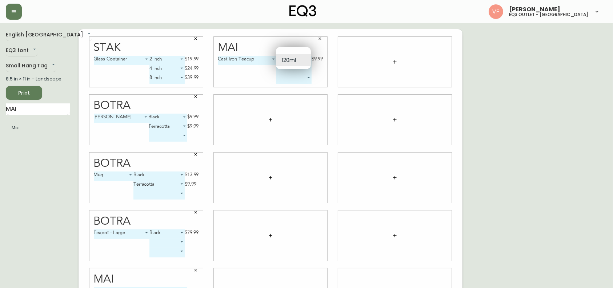
click at [295, 61] on body "[PERSON_NAME] eq3 outlet - [GEOGRAPHIC_DATA] English [GEOGRAPHIC_DATA] en_CA EQ…" at bounding box center [306, 163] width 613 height 326
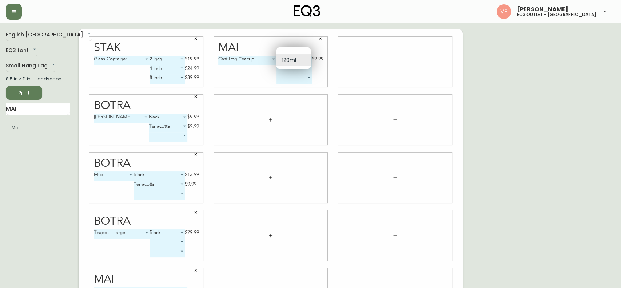
click at [224, 80] on div at bounding box center [310, 144] width 621 height 288
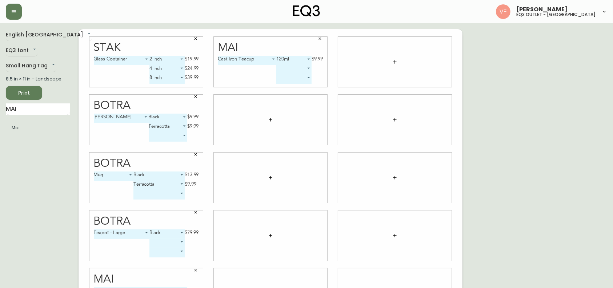
click at [274, 61] on body "[PERSON_NAME] eq3 outlet - [GEOGRAPHIC_DATA] English [GEOGRAPHIC_DATA] en_CA EQ…" at bounding box center [306, 163] width 613 height 326
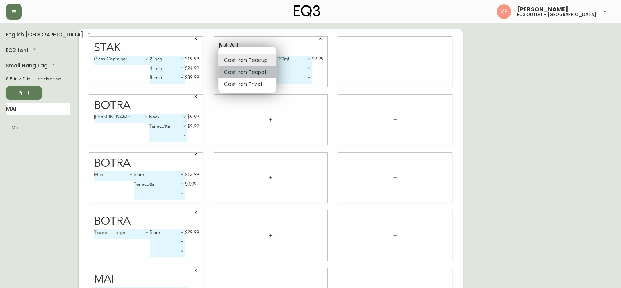
click at [252, 76] on li "Cast Iron Teapot" at bounding box center [247, 72] width 58 height 12
type input "1"
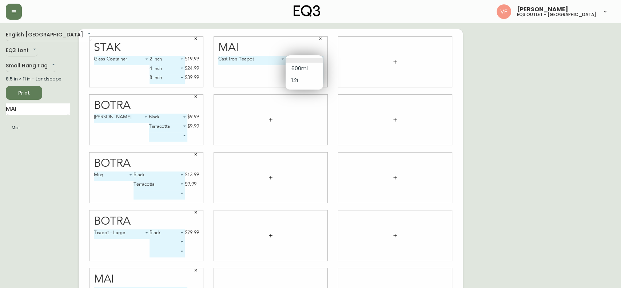
click at [310, 58] on body "[PERSON_NAME] eq3 outlet - [GEOGRAPHIC_DATA] English [GEOGRAPHIC_DATA] en_CA EQ…" at bounding box center [310, 163] width 621 height 326
click at [255, 80] on div at bounding box center [310, 144] width 621 height 288
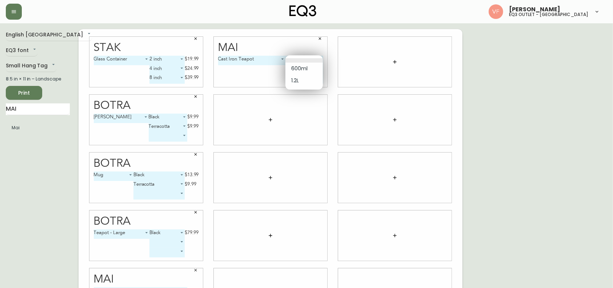
click at [312, 60] on body "[PERSON_NAME] eq3 outlet - [GEOGRAPHIC_DATA] English [GEOGRAPHIC_DATA] en_CA EQ…" at bounding box center [306, 163] width 613 height 326
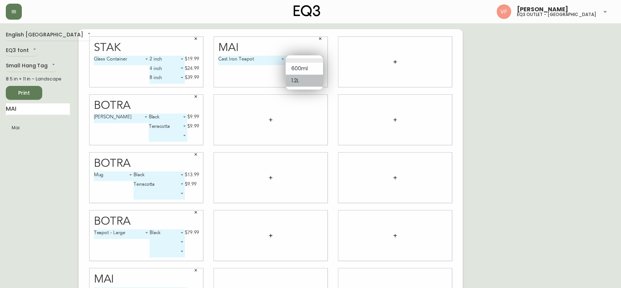
click at [295, 81] on li "1.2L" at bounding box center [304, 81] width 37 height 12
type input "1"
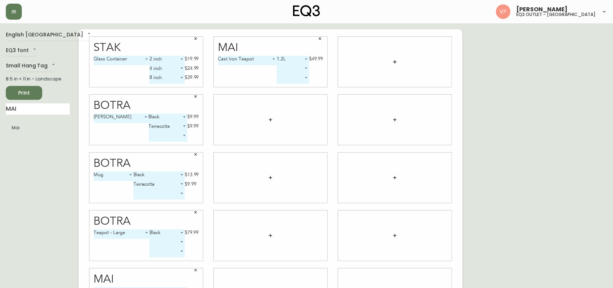
click at [306, 67] on body "[PERSON_NAME] eq3 outlet - [GEOGRAPHIC_DATA] English [GEOGRAPHIC_DATA] en_CA EQ…" at bounding box center [306, 163] width 613 height 326
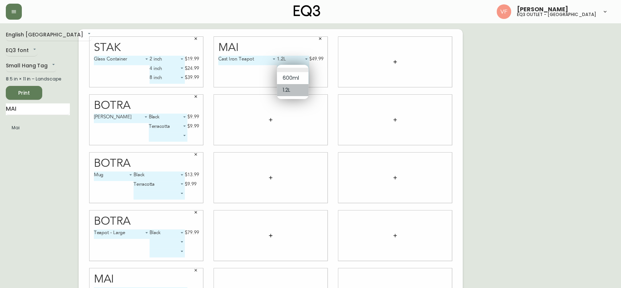
click at [287, 89] on li "1.2L" at bounding box center [293, 90] width 32 height 12
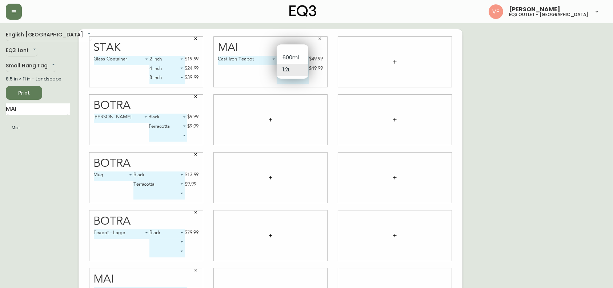
click at [305, 68] on body "[PERSON_NAME] eq3 outlet - [GEOGRAPHIC_DATA] English [GEOGRAPHIC_DATA] en_CA EQ…" at bounding box center [306, 163] width 613 height 326
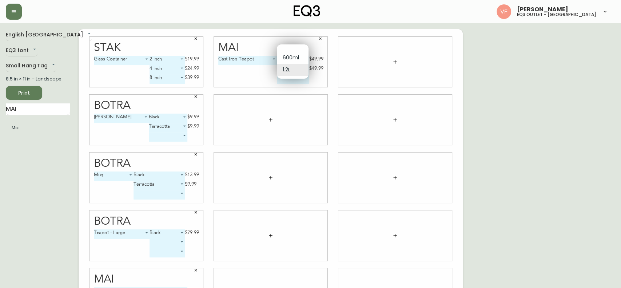
click at [302, 56] on li "600ml" at bounding box center [293, 58] width 32 height 12
type input "0"
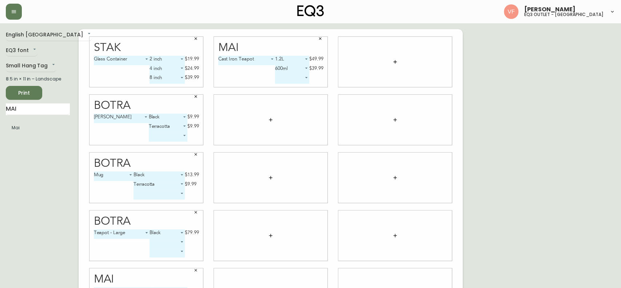
click at [302, 56] on body "[PERSON_NAME] eq3 outlet - [GEOGRAPHIC_DATA] English [GEOGRAPHIC_DATA] en_CA EQ…" at bounding box center [310, 163] width 621 height 326
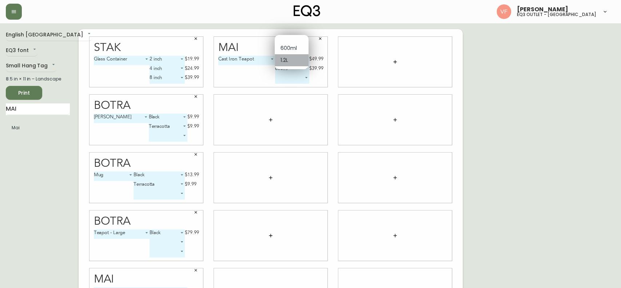
click at [302, 56] on li "1.2L" at bounding box center [292, 60] width 34 height 12
click at [300, 55] on body "[PERSON_NAME] eq3 outlet - [GEOGRAPHIC_DATA] English [GEOGRAPHIC_DATA] en_CA EQ…" at bounding box center [310, 163] width 621 height 326
click at [293, 43] on li "600ml" at bounding box center [292, 48] width 34 height 12
type input "0"
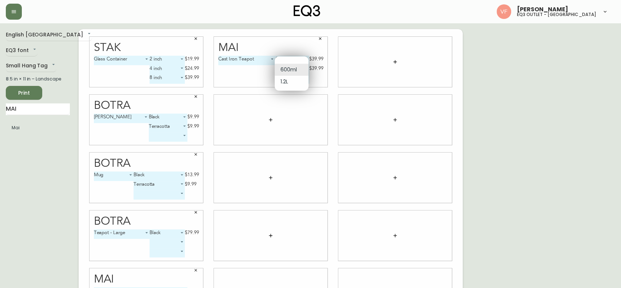
click at [304, 69] on body "[PERSON_NAME] eq3 outlet - [GEOGRAPHIC_DATA] English [GEOGRAPHIC_DATA] en_CA EQ…" at bounding box center [310, 163] width 621 height 326
click at [286, 83] on li "1.2L" at bounding box center [292, 82] width 34 height 12
type input "1"
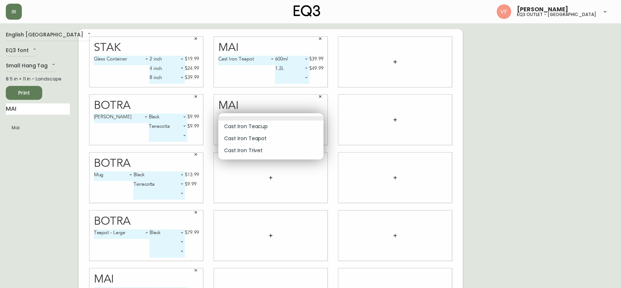
click at [273, 120] on body "[PERSON_NAME] eq3 outlet - [GEOGRAPHIC_DATA] English [GEOGRAPHIC_DATA] en_CA EQ…" at bounding box center [310, 163] width 621 height 326
click at [264, 152] on li "Cast Iron Trivet" at bounding box center [270, 150] width 105 height 12
type input "2"
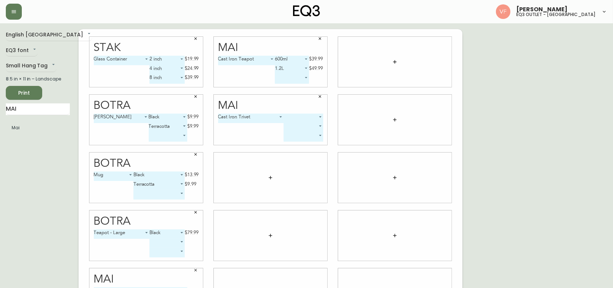
click at [303, 120] on body "[PERSON_NAME] eq3 outlet - [GEOGRAPHIC_DATA] English [GEOGRAPHIC_DATA] en_CA EQ…" at bounding box center [306, 163] width 613 height 326
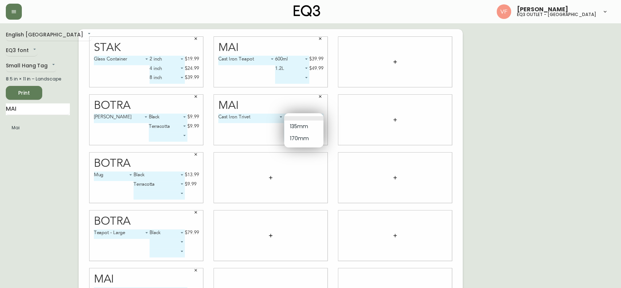
click at [295, 130] on li "135mm" at bounding box center [303, 126] width 39 height 12
type input "0"
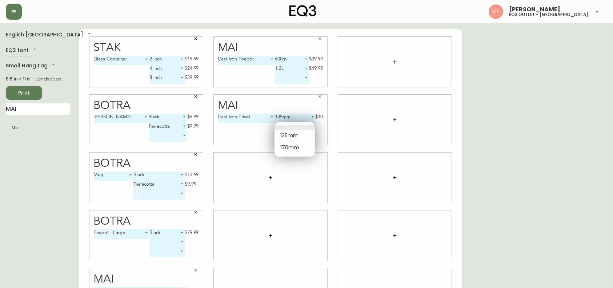
click at [292, 127] on body "[PERSON_NAME] eq3 outlet - [GEOGRAPHIC_DATA] English [GEOGRAPHIC_DATA] en_CA EQ…" at bounding box center [306, 163] width 613 height 326
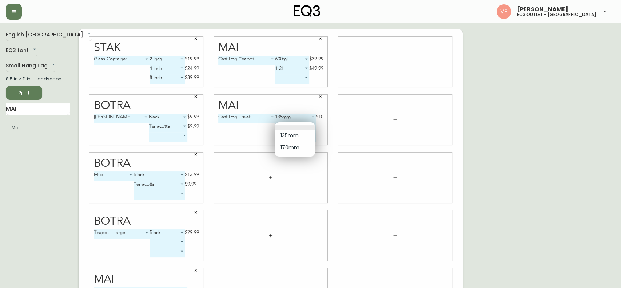
click at [288, 149] on li "170mm" at bounding box center [295, 148] width 40 height 12
type input "1"
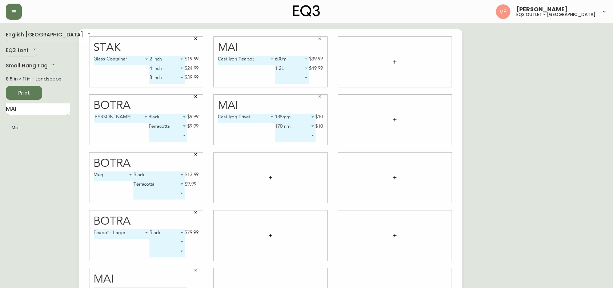
click at [33, 104] on input "MAI" at bounding box center [38, 109] width 64 height 12
type input "BATU"
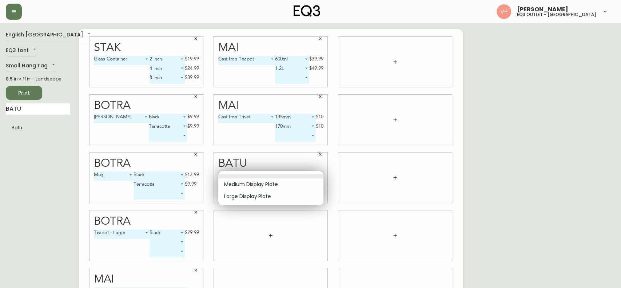
click at [265, 176] on body "[PERSON_NAME] eq3 outlet - [GEOGRAPHIC_DATA] English [GEOGRAPHIC_DATA] en_CA EQ…" at bounding box center [310, 163] width 621 height 326
click at [262, 185] on li "Medium Display Plate" at bounding box center [270, 184] width 105 height 12
type input "0"
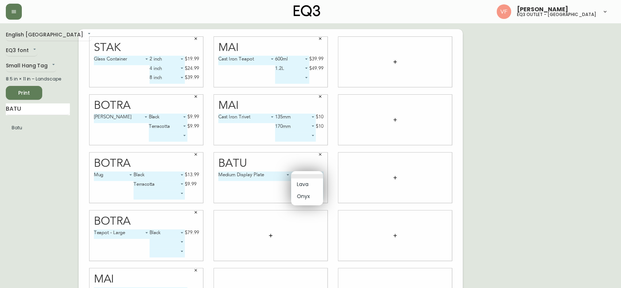
click at [314, 175] on body "[PERSON_NAME] eq3 outlet - [GEOGRAPHIC_DATA] English [GEOGRAPHIC_DATA] en_CA EQ…" at bounding box center [310, 163] width 621 height 326
click at [306, 188] on li "Lava" at bounding box center [307, 184] width 32 height 12
type input "0"
click at [304, 183] on body "[PERSON_NAME] eq3 outlet - [GEOGRAPHIC_DATA] English [GEOGRAPHIC_DATA] en_CA EQ…" at bounding box center [310, 163] width 621 height 326
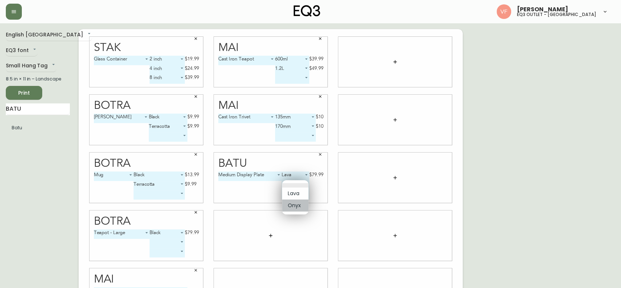
click at [295, 207] on li "Onyx" at bounding box center [295, 205] width 27 height 12
type input "1"
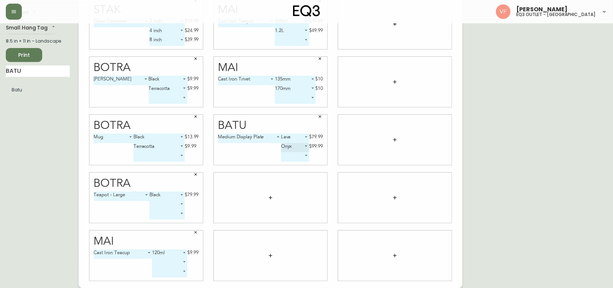
scroll to position [38, 0]
click at [275, 197] on body "[PERSON_NAME] eq3 outlet - [GEOGRAPHIC_DATA] English [GEOGRAPHIC_DATA] en_CA EQ…" at bounding box center [306, 125] width 613 height 326
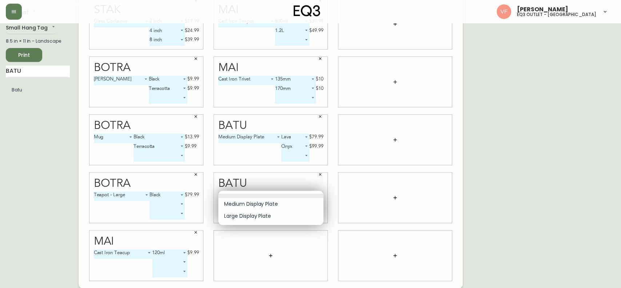
click at [270, 220] on li "Large Display Plate" at bounding box center [270, 216] width 105 height 12
type input "1"
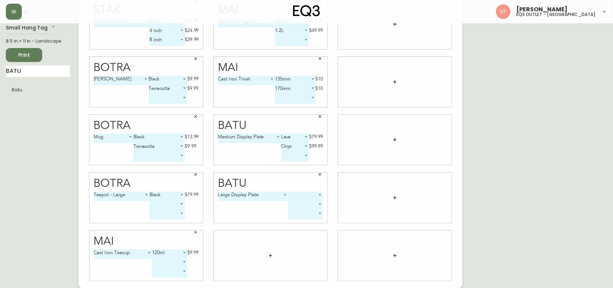
click at [307, 195] on body "[PERSON_NAME] eq3 outlet - [GEOGRAPHIC_DATA] English [GEOGRAPHIC_DATA] en_CA EQ…" at bounding box center [306, 125] width 613 height 326
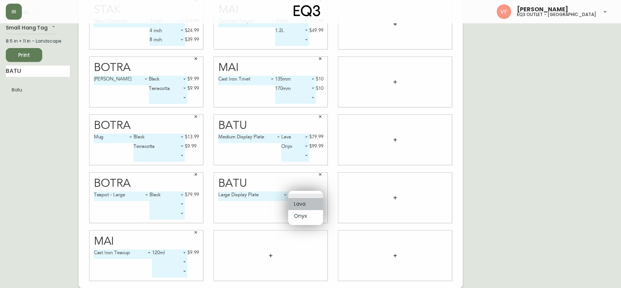
click at [304, 206] on li "Lava" at bounding box center [305, 204] width 35 height 12
type input "0"
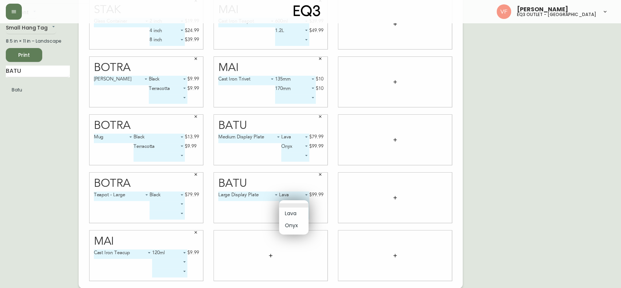
click at [304, 204] on body "[PERSON_NAME] eq3 outlet - [GEOGRAPHIC_DATA] English [GEOGRAPHIC_DATA] en_CA EQ…" at bounding box center [310, 125] width 621 height 326
click at [289, 222] on li "Onyx" at bounding box center [293, 225] width 29 height 12
type input "1"
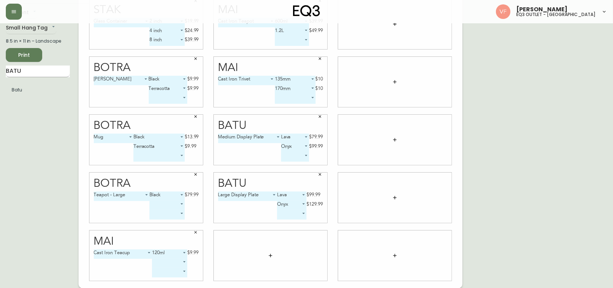
click at [28, 74] on input "BATU" at bounding box center [38, 71] width 64 height 12
type input "B"
type input "POG"
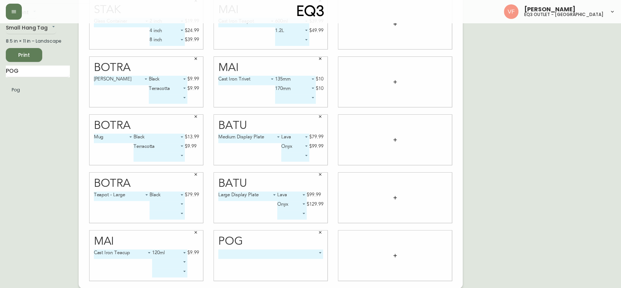
click at [186, 258] on body "[PERSON_NAME] eq3 outlet - [GEOGRAPHIC_DATA] English [GEOGRAPHIC_DATA] en_CA EQ…" at bounding box center [310, 125] width 621 height 326
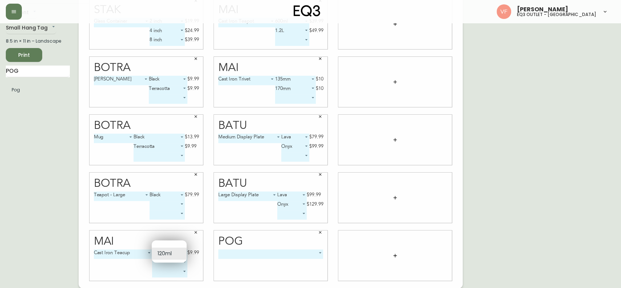
click at [305, 242] on div at bounding box center [310, 144] width 621 height 288
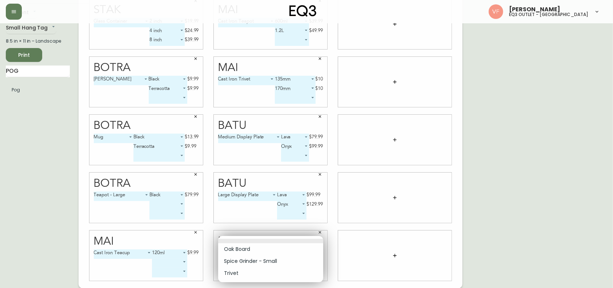
click at [300, 250] on body "[PERSON_NAME] eq3 outlet - [GEOGRAPHIC_DATA] English [GEOGRAPHIC_DATA] en_CA EQ…" at bounding box center [306, 125] width 613 height 326
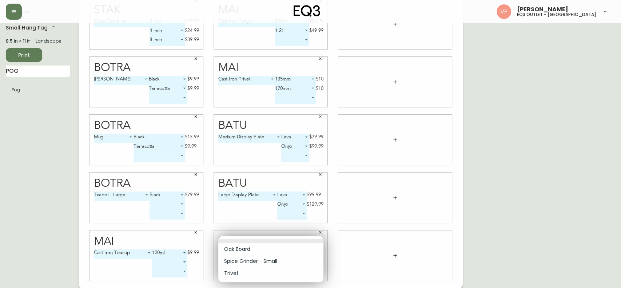
click at [256, 270] on li "Trivet" at bounding box center [270, 273] width 105 height 12
type input "2"
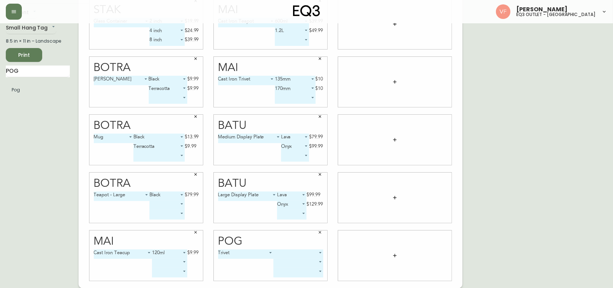
click at [294, 256] on body "[PERSON_NAME] eq3 outlet - [GEOGRAPHIC_DATA] English [GEOGRAPHIC_DATA] en_CA EQ…" at bounding box center [306, 125] width 613 height 326
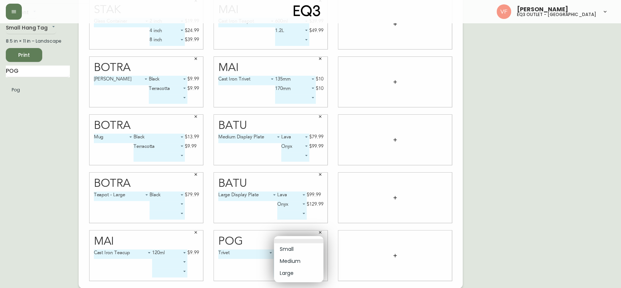
click at [292, 252] on li "Small" at bounding box center [298, 249] width 49 height 12
type input "0"
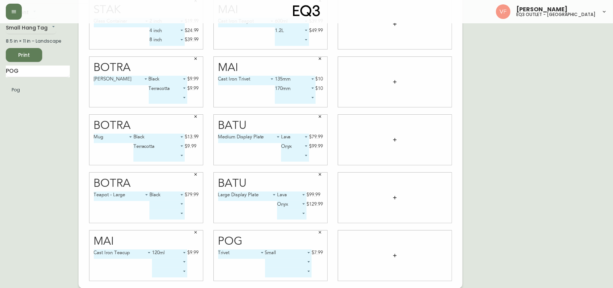
click at [290, 259] on body "[PERSON_NAME] eq3 outlet - [GEOGRAPHIC_DATA] English [GEOGRAPHIC_DATA] en_CA EQ…" at bounding box center [306, 125] width 613 height 326
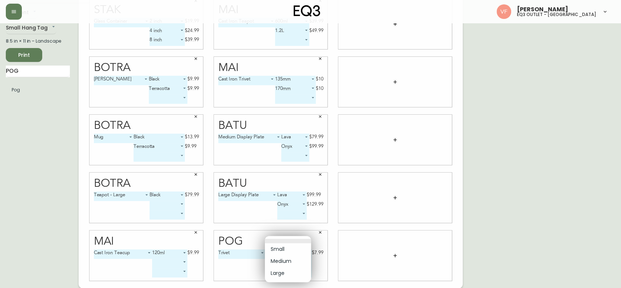
click at [288, 263] on li "Medium" at bounding box center [288, 261] width 46 height 12
type input "1"
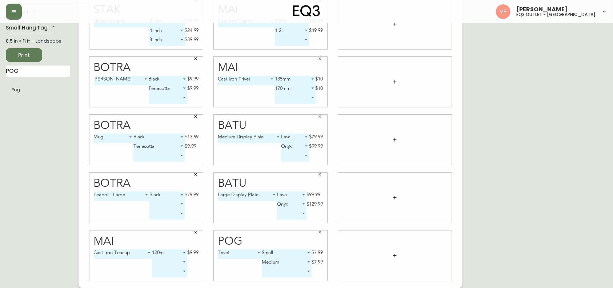
click at [289, 270] on body "[PERSON_NAME] eq3 outlet - [GEOGRAPHIC_DATA] English [GEOGRAPHIC_DATA] en_CA EQ…" at bounding box center [306, 125] width 613 height 326
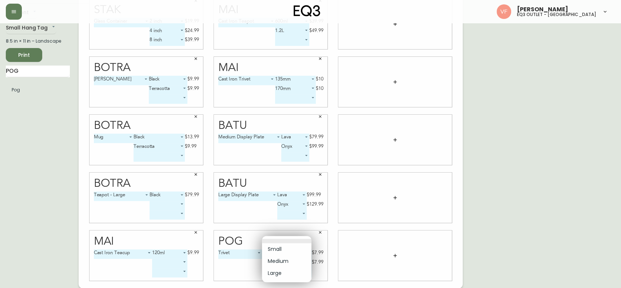
click at [287, 273] on li "Large" at bounding box center [286, 273] width 49 height 12
type input "2"
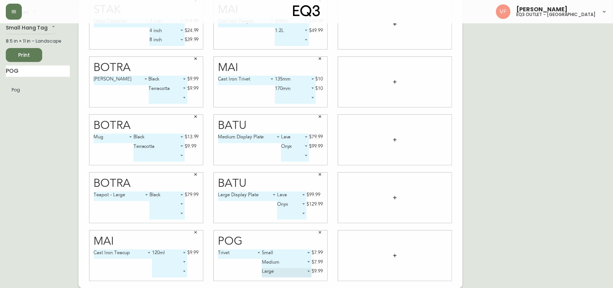
scroll to position [0, 0]
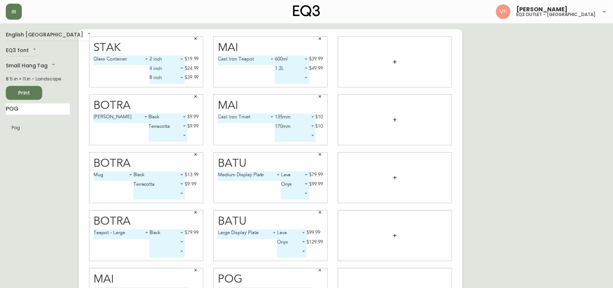
click at [329, 238] on div "Batu Large Display Plate 1 Lava 0 $99.99 Onyx 1 $129.99 ​" at bounding box center [270, 236] width 124 height 58
click at [49, 109] on input "POG" at bounding box center [38, 109] width 64 height 12
type input "BEAR"
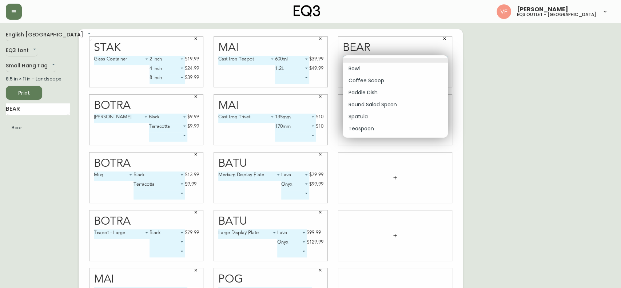
click at [399, 62] on body "[PERSON_NAME] eq3 outlet - [GEOGRAPHIC_DATA] English [GEOGRAPHIC_DATA] en_CA EQ…" at bounding box center [310, 163] width 621 height 326
click at [363, 125] on li "Teaspoon" at bounding box center [395, 129] width 105 height 12
type input "5"
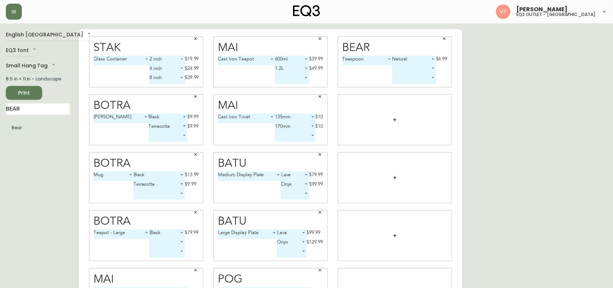
click at [416, 65] on body "[PERSON_NAME] eq3 outlet - [GEOGRAPHIC_DATA] English [GEOGRAPHIC_DATA] en_CA EQ…" at bounding box center [306, 163] width 613 height 326
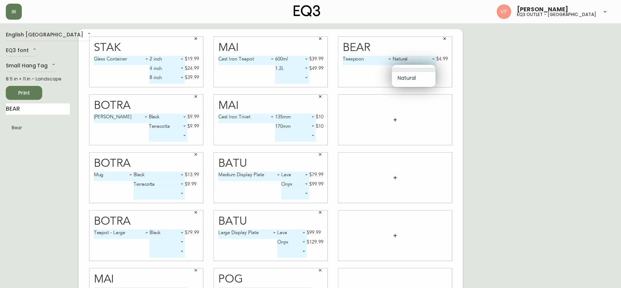
click at [416, 65] on ul "Natural" at bounding box center [414, 76] width 44 height 22
click at [363, 69] on div at bounding box center [310, 144] width 621 height 288
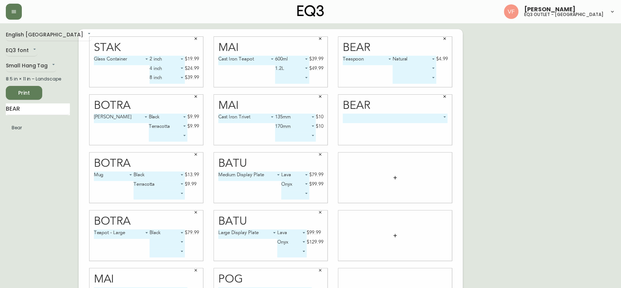
click at [411, 120] on body "[PERSON_NAME] eq3 outlet - [GEOGRAPHIC_DATA] English [GEOGRAPHIC_DATA] en_CA EQ…" at bounding box center [310, 163] width 621 height 326
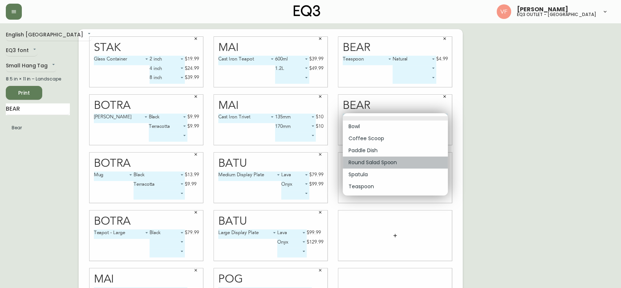
click at [401, 164] on li "Round Salad Spoon" at bounding box center [395, 162] width 105 height 12
type input "3"
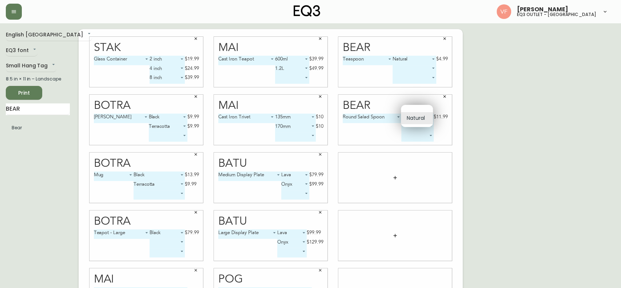
click at [433, 121] on body "[PERSON_NAME] eq3 outlet - [GEOGRAPHIC_DATA] English [GEOGRAPHIC_DATA] en_CA EQ…" at bounding box center [310, 163] width 621 height 326
click at [450, 135] on div at bounding box center [310, 144] width 621 height 288
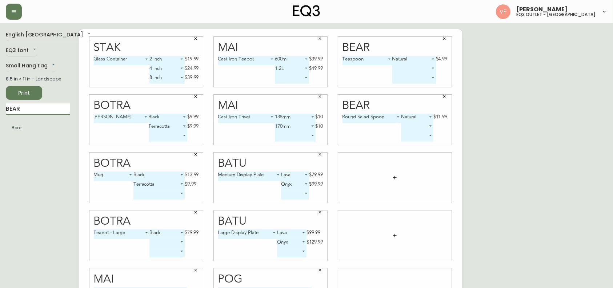
click at [37, 111] on input "BEAR" at bounding box center [38, 109] width 64 height 12
type input "PARK"
click at [417, 176] on body "[PERSON_NAME] eq3 outlet - [GEOGRAPHIC_DATA] English [GEOGRAPHIC_DATA] en_CA EQ…" at bounding box center [306, 163] width 613 height 326
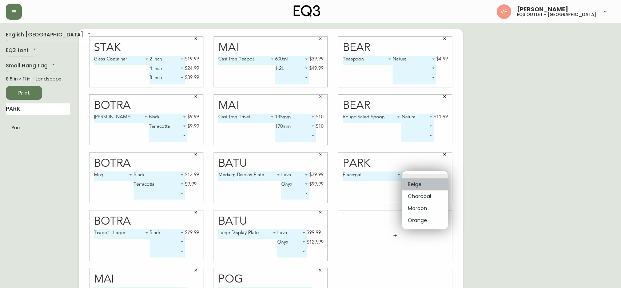
click at [420, 185] on li "Beige" at bounding box center [425, 184] width 46 height 12
type input "0"
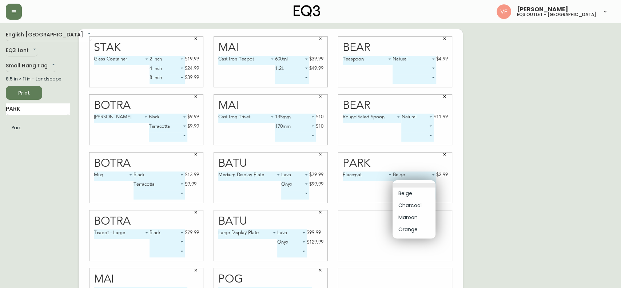
click at [416, 183] on body "[PERSON_NAME] eq3 outlet - [GEOGRAPHIC_DATA] English [GEOGRAPHIC_DATA] en_CA EQ…" at bounding box center [310, 163] width 621 height 326
click at [409, 212] on li "Maroon" at bounding box center [414, 217] width 43 height 12
type input "2"
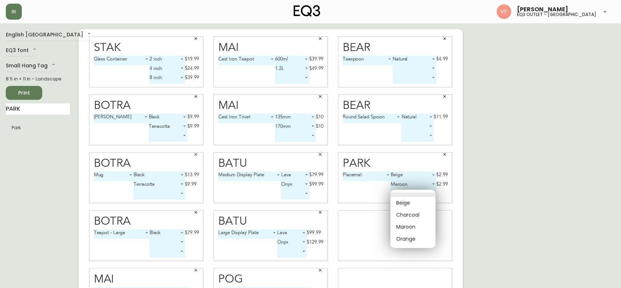
click at [405, 191] on body "[PERSON_NAME] eq3 outlet - [GEOGRAPHIC_DATA] English [GEOGRAPHIC_DATA] en_CA EQ…" at bounding box center [310, 163] width 621 height 326
click at [410, 237] on li "Orange" at bounding box center [412, 239] width 45 height 12
type input "3"
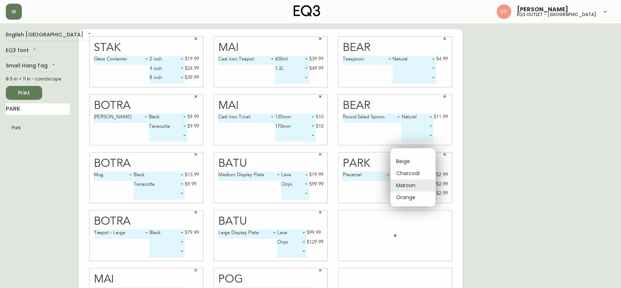
click at [406, 186] on body "[PERSON_NAME] eq3 outlet - [GEOGRAPHIC_DATA] English [GEOGRAPHIC_DATA] en_CA EQ…" at bounding box center [310, 163] width 621 height 326
click at [401, 171] on li "Charcoal" at bounding box center [412, 173] width 45 height 12
type input "1"
click at [412, 192] on body "[PERSON_NAME] eq3 outlet - [GEOGRAPHIC_DATA] English [GEOGRAPHIC_DATA] en_CA EQ…" at bounding box center [310, 163] width 621 height 326
click at [411, 179] on li "Maroon" at bounding box center [412, 183] width 46 height 12
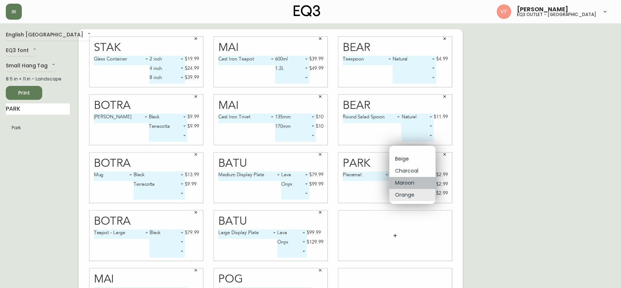
type input "2"
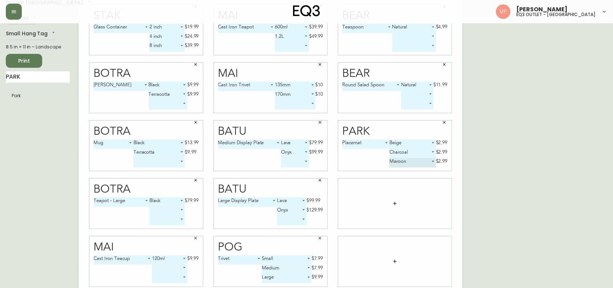
scroll to position [38, 0]
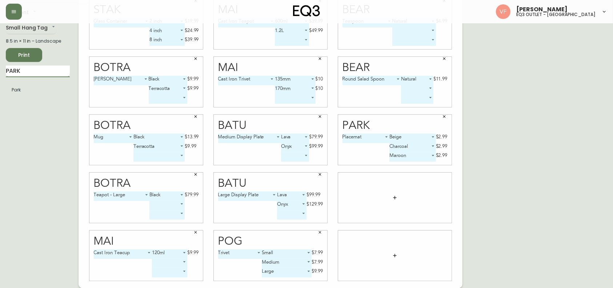
click at [32, 73] on input "PARK" at bounding box center [38, 71] width 64 height 12
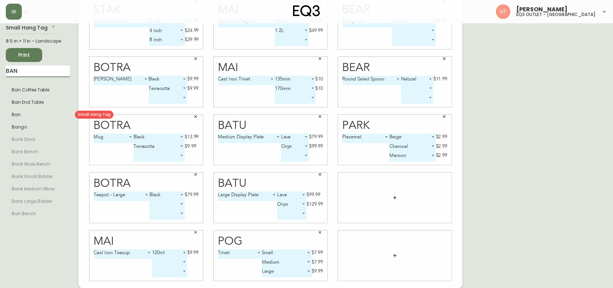
type input "BAN"
click at [21, 118] on li "Ban" at bounding box center [38, 114] width 64 height 12
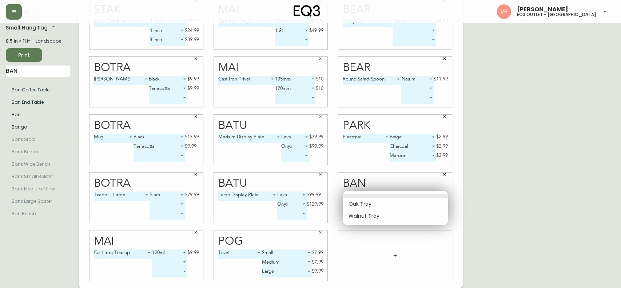
click at [385, 198] on body "[PERSON_NAME] eq3 outlet - [GEOGRAPHIC_DATA] English [GEOGRAPHIC_DATA] en_CA EQ…" at bounding box center [310, 125] width 621 height 326
click at [377, 206] on li "Oak Tray" at bounding box center [395, 204] width 105 height 12
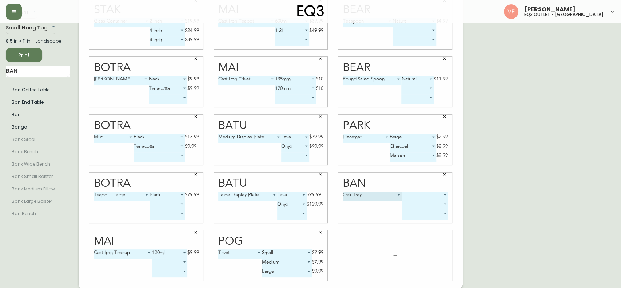
type input "0"
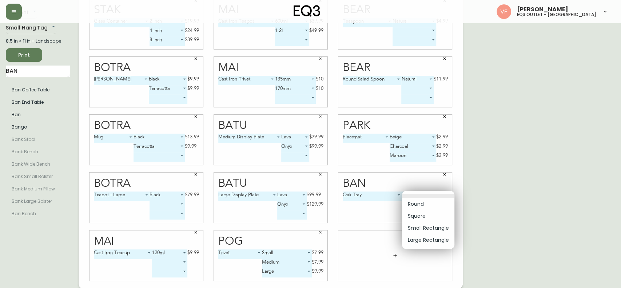
click at [418, 195] on body "[PERSON_NAME] eq3 outlet - [GEOGRAPHIC_DATA] English [GEOGRAPHIC_DATA] en_CA EQ…" at bounding box center [310, 125] width 621 height 326
click at [419, 199] on li "Round" at bounding box center [428, 204] width 52 height 12
type input "0"
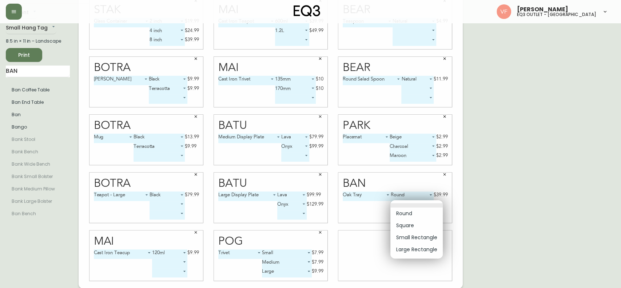
click at [426, 202] on body "[PERSON_NAME] eq3 outlet - [GEOGRAPHIC_DATA] English [GEOGRAPHIC_DATA] en_CA EQ…" at bounding box center [310, 125] width 621 height 326
click at [378, 196] on div at bounding box center [310, 144] width 621 height 288
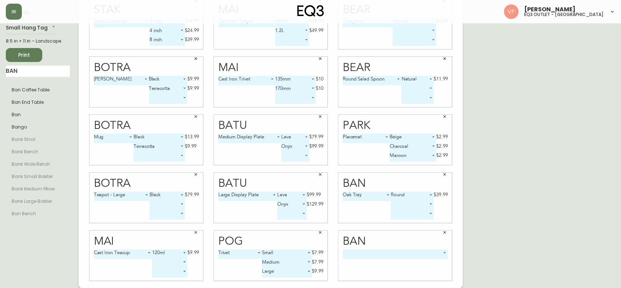
click at [382, 252] on body "[PERSON_NAME] eq3 outlet - [GEOGRAPHIC_DATA] English [GEOGRAPHIC_DATA] en_CA EQ…" at bounding box center [310, 125] width 621 height 326
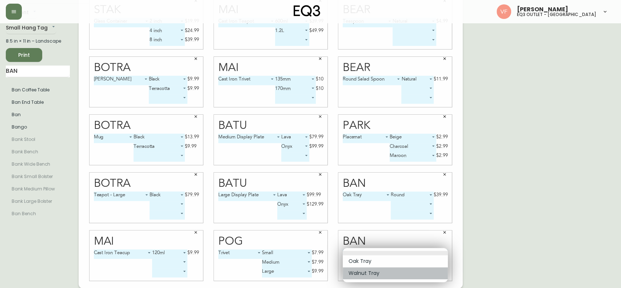
click at [372, 273] on li "Walnut Tray" at bounding box center [395, 273] width 105 height 12
type input "1"
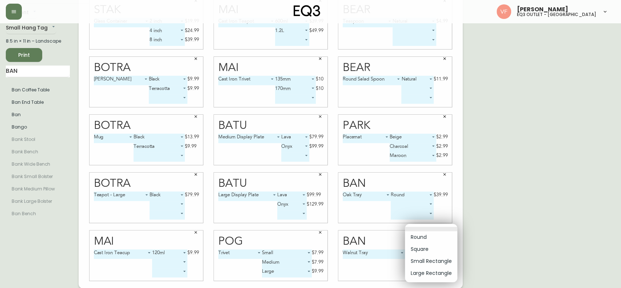
click at [415, 250] on body "[PERSON_NAME] eq3 outlet - [GEOGRAPHIC_DATA] English [GEOGRAPHIC_DATA] en_CA EQ…" at bounding box center [310, 125] width 621 height 326
click at [422, 237] on li "Round" at bounding box center [431, 237] width 52 height 12
type input "0"
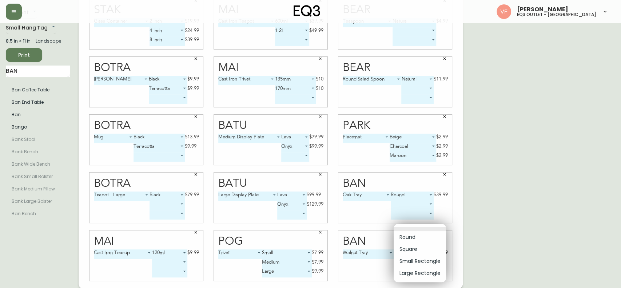
click at [425, 259] on body "[PERSON_NAME] eq3 outlet - [GEOGRAPHIC_DATA] English [GEOGRAPHIC_DATA] en_CA EQ…" at bounding box center [310, 125] width 621 height 326
click at [416, 237] on li "Round" at bounding box center [420, 237] width 52 height 12
type input "0"
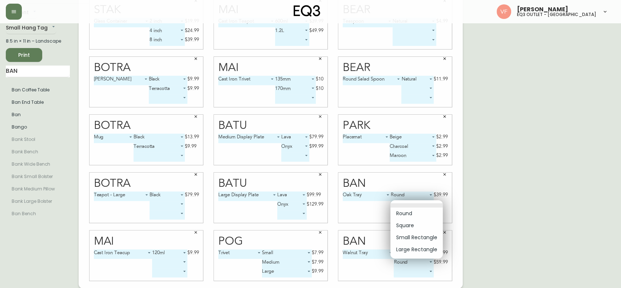
click at [417, 200] on body "[PERSON_NAME] eq3 outlet - [GEOGRAPHIC_DATA] English [GEOGRAPHIC_DATA] en_CA EQ…" at bounding box center [310, 125] width 621 height 326
click at [413, 223] on li "Square" at bounding box center [416, 225] width 52 height 12
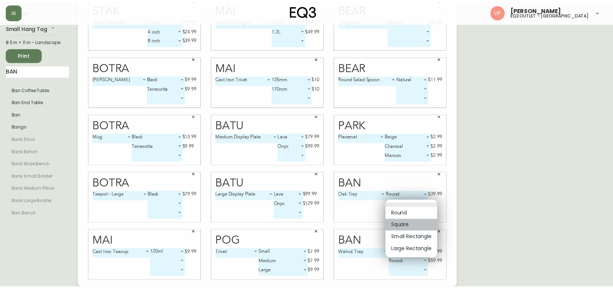
type input "1"
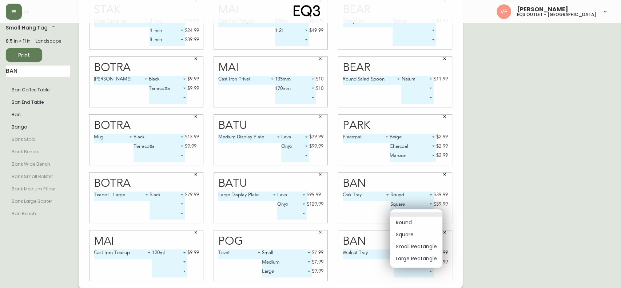
click at [408, 211] on body "[PERSON_NAME] eq3 outlet - [GEOGRAPHIC_DATA] English [GEOGRAPHIC_DATA] en_CA EQ…" at bounding box center [310, 125] width 621 height 326
click at [497, 232] on div at bounding box center [310, 144] width 621 height 288
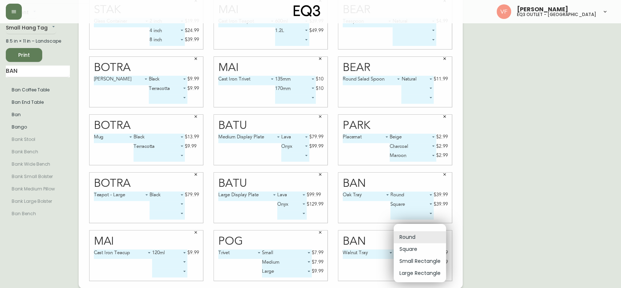
click at [429, 259] on body "[PERSON_NAME] eq3 outlet - [GEOGRAPHIC_DATA] English [GEOGRAPHIC_DATA] en_CA EQ…" at bounding box center [310, 125] width 621 height 326
click at [418, 251] on li "Square" at bounding box center [420, 249] width 52 height 12
type input "1"
click at [429, 271] on body "[PERSON_NAME] eq3 outlet - [GEOGRAPHIC_DATA] English [GEOGRAPHIC_DATA] en_CA EQ…" at bounding box center [310, 125] width 621 height 326
drag, startPoint x: 419, startPoint y: 257, endPoint x: 492, endPoint y: 267, distance: 73.5
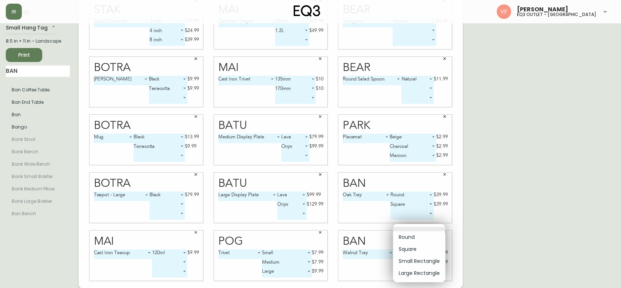
click at [492, 267] on div "Round Square Small Rectangle Large Rectangle" at bounding box center [310, 144] width 621 height 288
click at [492, 267] on div at bounding box center [310, 144] width 621 height 288
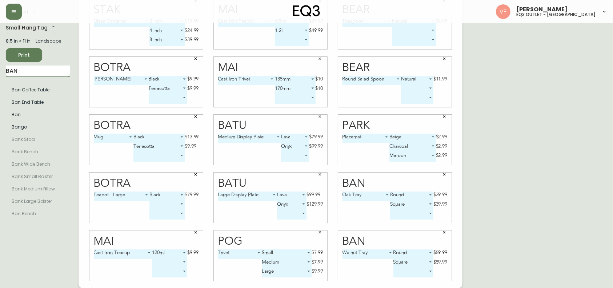
click at [49, 71] on input "BAN" at bounding box center [38, 71] width 64 height 12
type input "BATU"
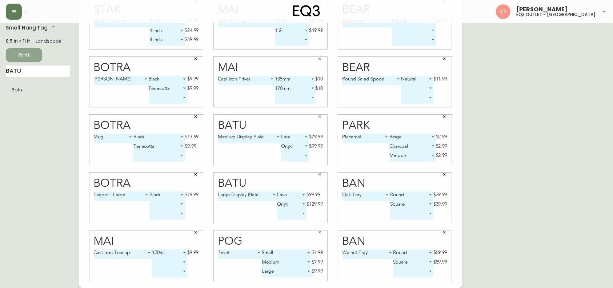
click at [38, 59] on button "Print" at bounding box center [24, 55] width 36 height 14
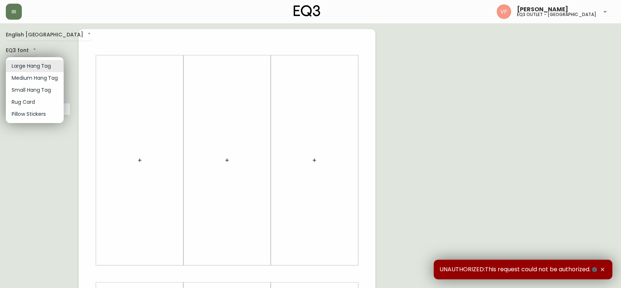
click at [29, 61] on body "Vitor Fonte eq3 outlet - laval English Canada en_CA EQ3 font EQ3 Large Hang Tag…" at bounding box center [310, 259] width 621 height 518
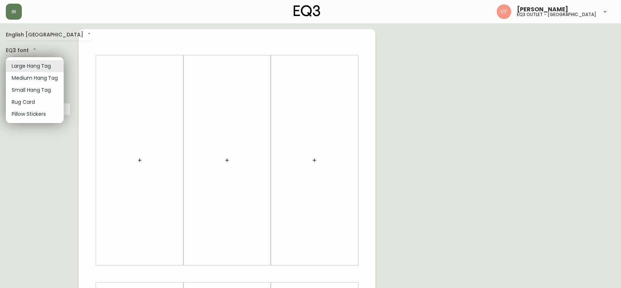
click at [24, 32] on div at bounding box center [310, 144] width 621 height 288
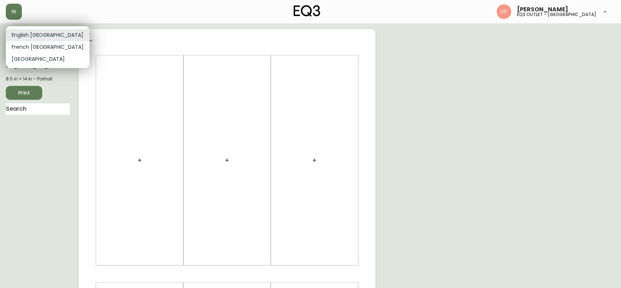
click at [50, 34] on body "Vitor Fonte eq3 outlet - laval English Canada en_CA EQ3 font EQ3 Large Hang Tag…" at bounding box center [310, 259] width 621 height 518
click at [41, 44] on li "French Canada" at bounding box center [48, 47] width 84 height 12
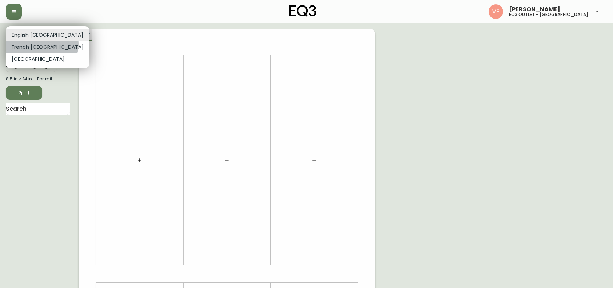
type input "fr_CA"
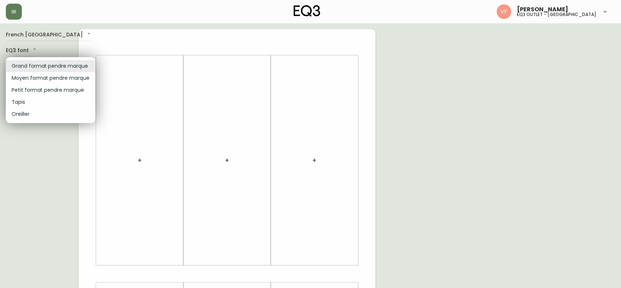
click at [51, 67] on body "Vitor Fonte eq3 outlet - laval French Canada fr_CA EQ3 font EQ3 Grand format pe…" at bounding box center [310, 259] width 621 height 518
click at [47, 86] on li "Petit format pendre marque" at bounding box center [51, 90] width 90 height 12
type input "small"
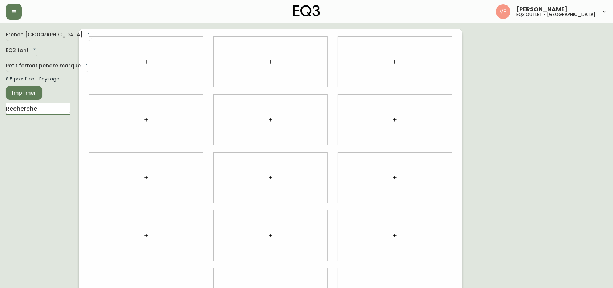
click at [30, 110] on input "text" at bounding box center [38, 109] width 64 height 12
type input "STAK"
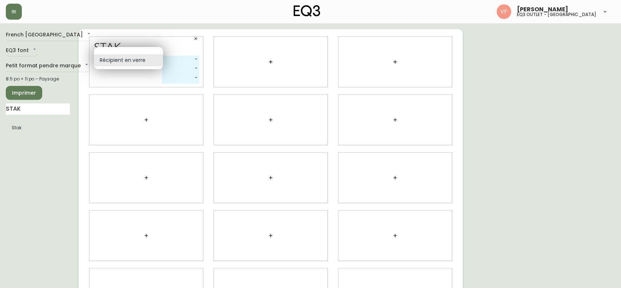
click at [153, 56] on body "Vitor Fonte eq3 outlet - laval French Canada fr_CA EQ3 font EQ3 Petit format pe…" at bounding box center [310, 163] width 621 height 326
click at [153, 56] on li "Récipient en verre" at bounding box center [128, 60] width 69 height 12
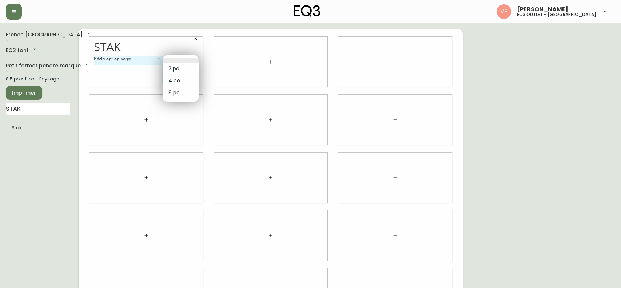
click at [185, 59] on body "Vitor Fonte eq3 outlet - laval French Canada fr_CA EQ3 font EQ3 Petit format pe…" at bounding box center [310, 163] width 621 height 326
click at [180, 68] on li "2 po" at bounding box center [181, 69] width 36 height 12
type input "0"
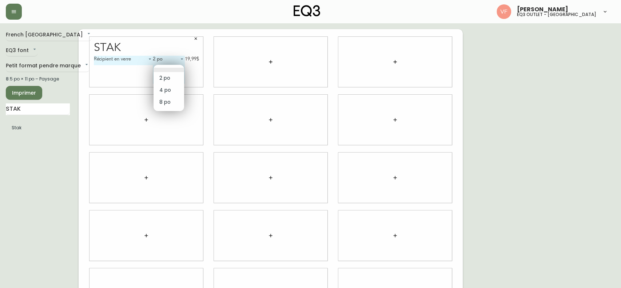
click at [176, 70] on body "Vitor Fonte eq3 outlet - laval French Canada fr_CA EQ3 font EQ3 Petit format pe…" at bounding box center [310, 163] width 621 height 326
click at [167, 86] on li "4 po" at bounding box center [169, 90] width 31 height 12
type input "1"
click at [166, 79] on body "Vitor Fonte eq3 outlet - laval French Canada fr_CA EQ3 font EQ3 Petit format pe…" at bounding box center [310, 163] width 621 height 326
click at [166, 112] on li "8 po" at bounding box center [169, 111] width 31 height 12
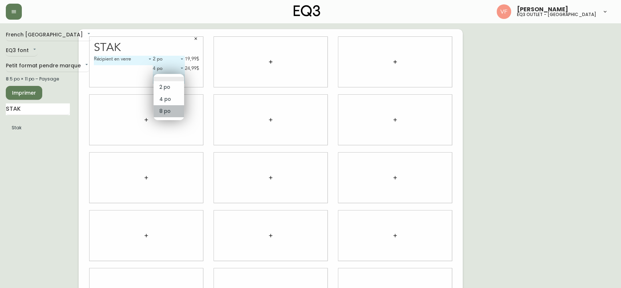
type input "2"
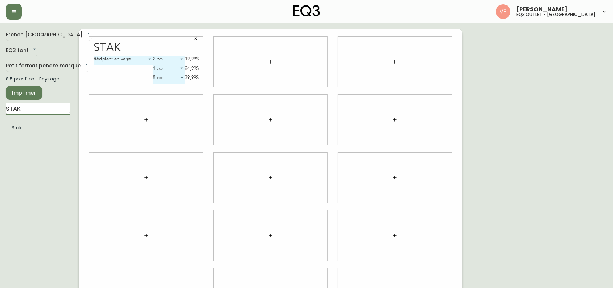
click at [45, 110] on input "STAK" at bounding box center [38, 109] width 64 height 12
type input "BOTRA"
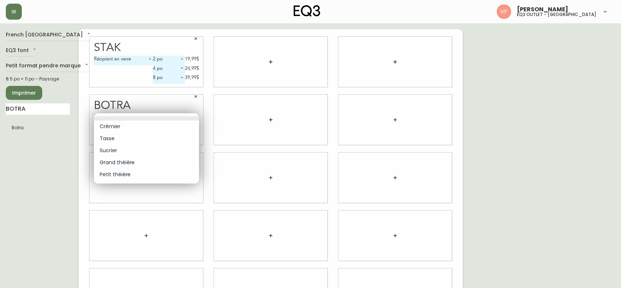
click at [156, 118] on body "Vitor Fonte eq3 outlet - laval French Canada fr_CA EQ3 font EQ3 Petit format pe…" at bounding box center [310, 163] width 621 height 326
click at [134, 127] on li "Crèmier" at bounding box center [146, 126] width 105 height 12
type input "0"
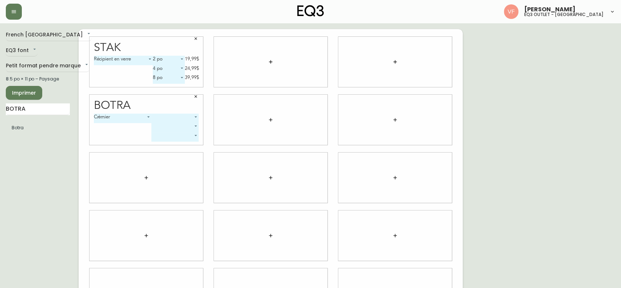
click at [162, 116] on body "Vitor Fonte eq3 outlet - laval French Canada fr_CA EQ3 font EQ3 Petit format pe…" at bounding box center [310, 163] width 621 height 326
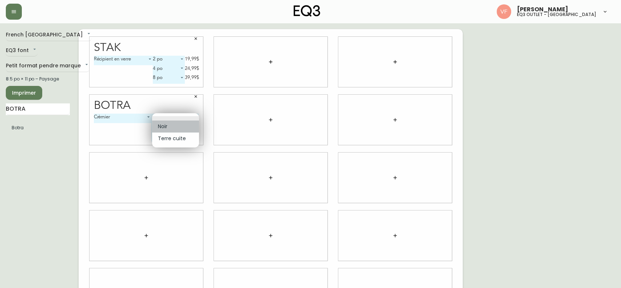
click at [164, 123] on li "Noir" at bounding box center [175, 126] width 47 height 12
type input "0"
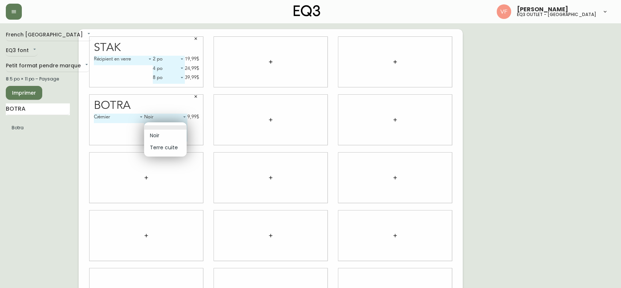
click at [170, 130] on body "Vitor Fonte eq3 outlet - laval French Canada fr_CA EQ3 font EQ3 Petit format pe…" at bounding box center [310, 163] width 621 height 326
click at [169, 149] on li "Terre cuite" at bounding box center [165, 148] width 43 height 12
type input "1"
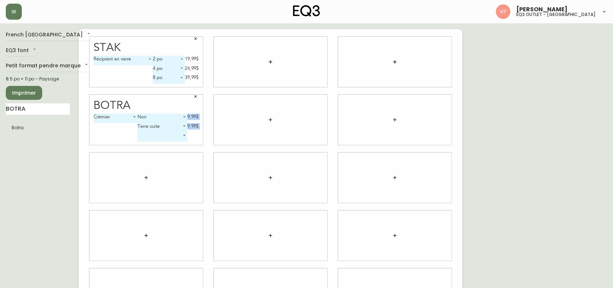
drag, startPoint x: 222, startPoint y: 123, endPoint x: 99, endPoint y: 139, distance: 123.2
click at [84, 132] on div "Stak Récipient en verre 0 2 po 0 19,99$ 4 po 1 24,99$ 8 po 2 39,99$ Botra Crèmi…" at bounding box center [271, 177] width 384 height 297
click at [19, 136] on ul "Botra" at bounding box center [38, 128] width 64 height 18
click at [149, 179] on body "Vitor Fonte eq3 outlet - laval French Canada fr_CA EQ3 font EQ3 Petit format pe…" at bounding box center [306, 163] width 613 height 326
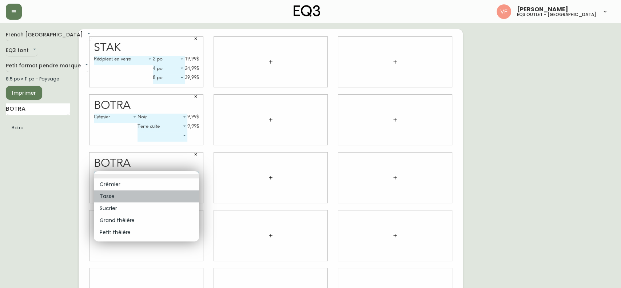
click at [123, 192] on li "Tasse" at bounding box center [146, 196] width 105 height 12
type input "1"
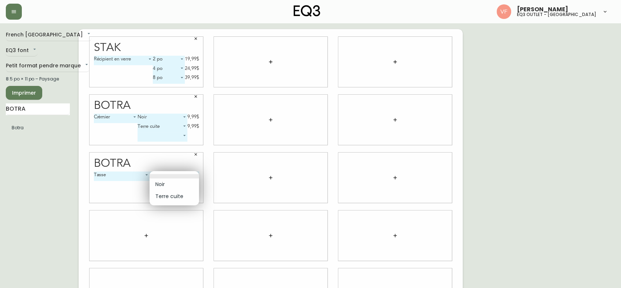
click at [169, 172] on body "Vitor Fonte eq3 outlet - laval French Canada fr_CA EQ3 font EQ3 Petit format pe…" at bounding box center [310, 163] width 621 height 326
click at [166, 181] on li "Noir" at bounding box center [174, 184] width 49 height 12
type input "0"
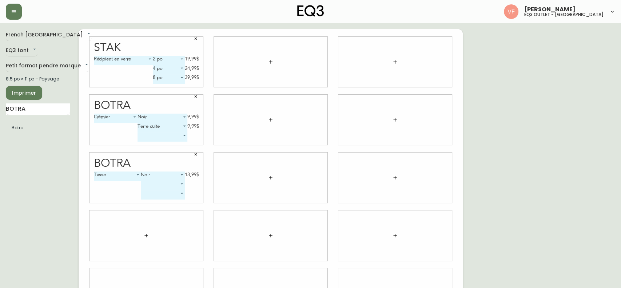
click at [165, 183] on body "Vitor Fonte eq3 outlet - laval French Canada fr_CA EQ3 font EQ3 Petit format pe…" at bounding box center [310, 163] width 621 height 326
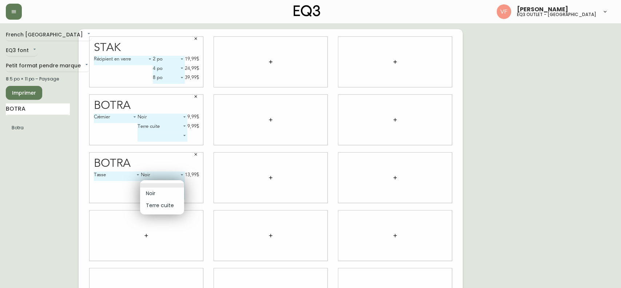
click at [159, 205] on li "Terre cuite" at bounding box center [162, 205] width 44 height 12
type input "1"
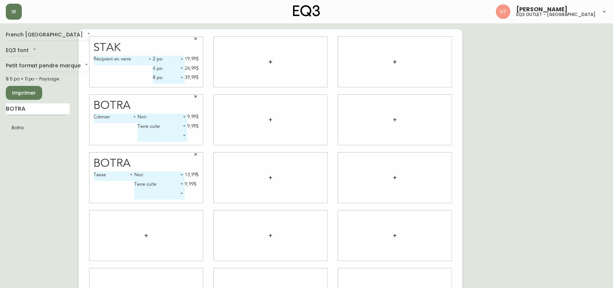
click at [27, 111] on input "BOTRA" at bounding box center [38, 109] width 64 height 12
type input "MAI"
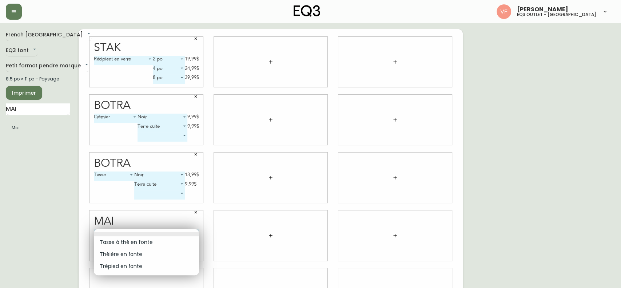
click at [160, 229] on body "Vitor Fonte eq3 outlet - laval French Canada fr_CA EQ3 font EQ3 Petit format pe…" at bounding box center [310, 163] width 621 height 326
click at [141, 252] on li "Théière en fonte" at bounding box center [146, 254] width 105 height 12
type input "1"
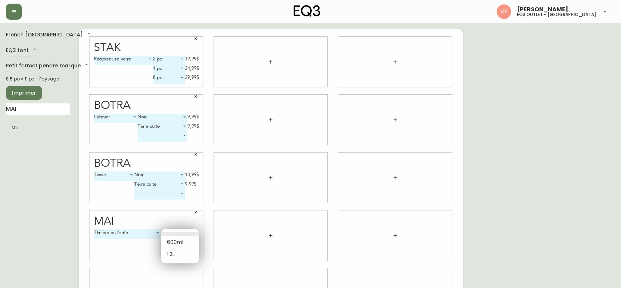
click at [177, 230] on body "Vitor Fonte eq3 outlet - laval French Canada fr_CA EQ3 font EQ3 Petit format pe…" at bounding box center [310, 163] width 621 height 326
click at [173, 246] on li "600ml" at bounding box center [180, 242] width 38 height 12
type input "0"
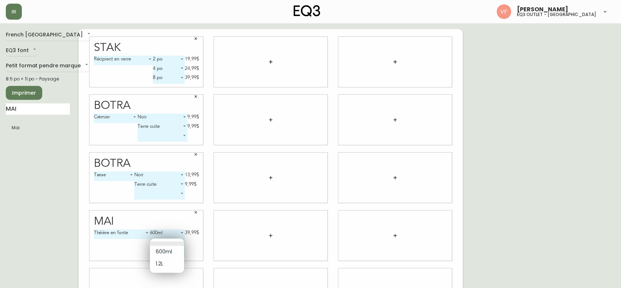
click at [170, 244] on body "Vitor Fonte eq3 outlet - laval French Canada fr_CA EQ3 font EQ3 Petit format pe…" at bounding box center [310, 163] width 621 height 326
click at [164, 259] on li "1.2L" at bounding box center [167, 264] width 34 height 12
type input "1"
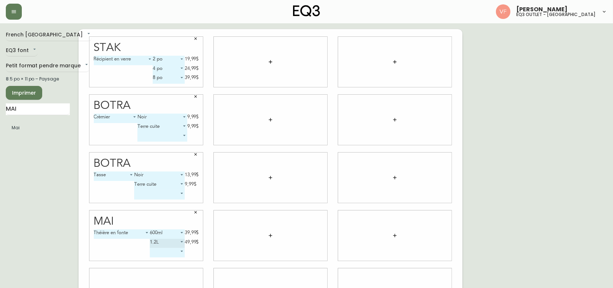
scroll to position [38, 0]
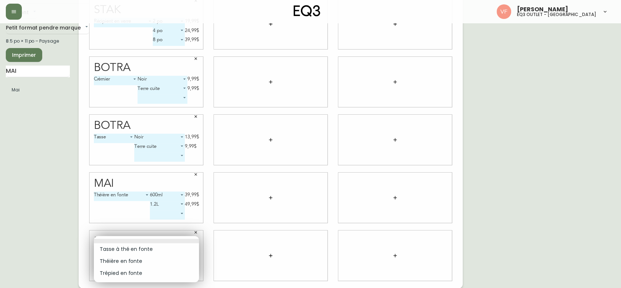
click at [134, 258] on body "Vitor Fonte eq3 outlet - laval French Canada fr_CA EQ3 font EQ3 Petit format pe…" at bounding box center [310, 125] width 621 height 326
click at [142, 270] on li "Trépied en fonte" at bounding box center [146, 273] width 105 height 12
type input "2"
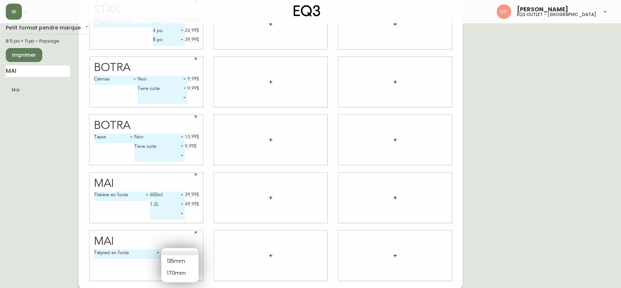
click at [186, 252] on body "Vitor Fonte eq3 outlet - laval French Canada fr_CA EQ3 font EQ3 Petit format pe…" at bounding box center [310, 125] width 621 height 326
click at [185, 257] on li "135mm" at bounding box center [179, 261] width 37 height 12
type input "0"
click at [181, 261] on body "Vitor Fonte eq3 outlet - laval French Canada fr_CA EQ3 font EQ3 Petit format pe…" at bounding box center [310, 125] width 621 height 326
drag, startPoint x: 181, startPoint y: 261, endPoint x: 176, endPoint y: 269, distance: 10.0
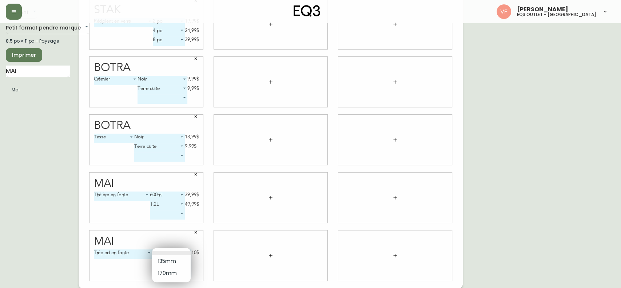
click at [176, 269] on ul "135mm 170mm" at bounding box center [171, 265] width 39 height 34
click at [176, 269] on li "170mm" at bounding box center [171, 273] width 39 height 12
type input "1"
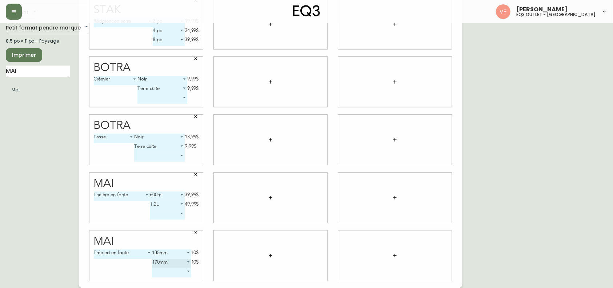
scroll to position [0, 0]
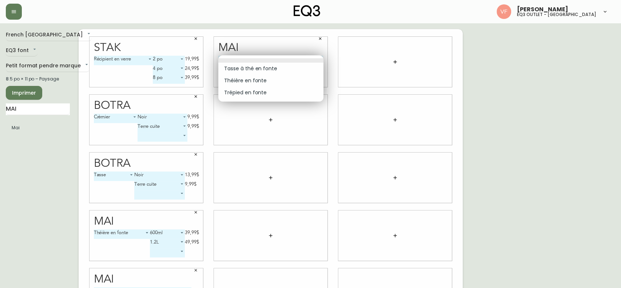
click at [277, 59] on body "Vitor Fonte eq3 outlet - laval French Canada fr_CA EQ3 font EQ3 Petit format pe…" at bounding box center [310, 163] width 621 height 326
click at [275, 89] on li "Trépied en fonte" at bounding box center [270, 93] width 105 height 12
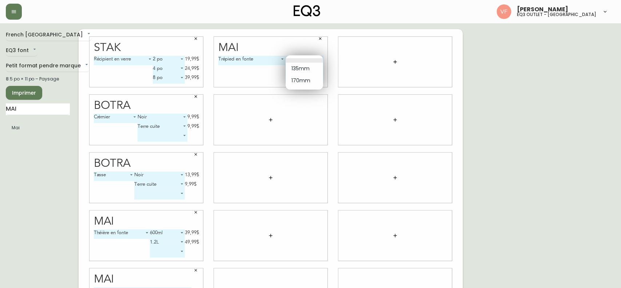
click at [303, 58] on body "Vitor Fonte eq3 outlet - laval French Canada fr_CA EQ3 font EQ3 Petit format pe…" at bounding box center [310, 163] width 621 height 326
click at [278, 59] on div at bounding box center [310, 144] width 621 height 288
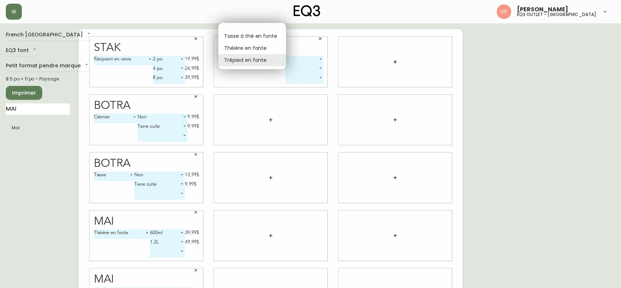
click at [278, 59] on body "Vitor Fonte eq3 outlet - laval French Canada fr_CA EQ3 font EQ3 Petit format pe…" at bounding box center [310, 163] width 621 height 326
click at [264, 37] on li "Tasse à thé en fonte" at bounding box center [252, 36] width 68 height 12
type input "0"
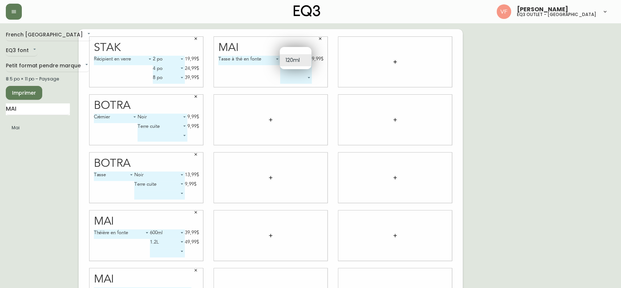
click at [289, 62] on body "Vitor Fonte eq3 outlet - laval French Canada fr_CA EQ3 font EQ3 Petit format pe…" at bounding box center [310, 163] width 621 height 326
click at [299, 69] on div at bounding box center [310, 144] width 621 height 288
click at [298, 66] on body "Vitor Fonte eq3 outlet - laval French Canada fr_CA EQ3 font EQ3 Petit format pe…" at bounding box center [310, 163] width 621 height 326
click at [295, 79] on li "120ml" at bounding box center [296, 78] width 32 height 12
type input "0"
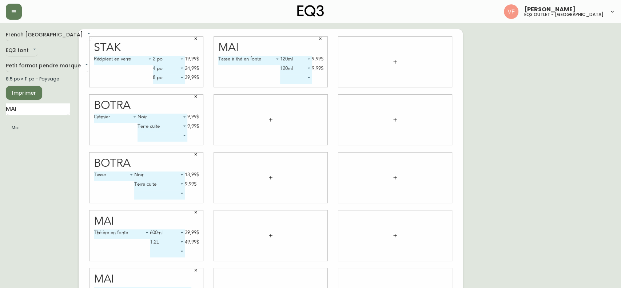
click at [306, 71] on body "Vitor Fonte eq3 outlet - laval French Canada fr_CA EQ3 font EQ3 Petit format pe…" at bounding box center [310, 163] width 621 height 326
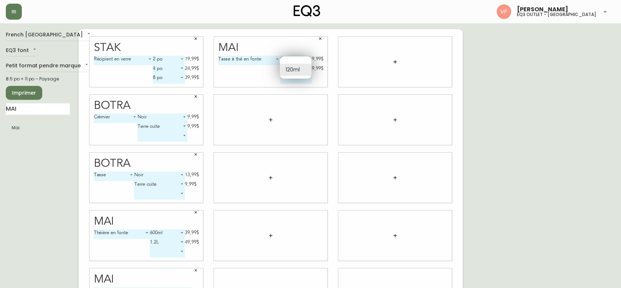
click at [298, 61] on li at bounding box center [296, 61] width 32 height 4
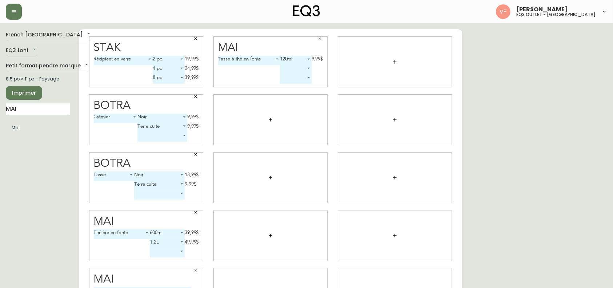
drag, startPoint x: 298, startPoint y: 60, endPoint x: 338, endPoint y: 30, distance: 50.1
click at [338, 30] on div "Stak Récipient en verre 0 2 po 0 19,99$ 4 po 1 24,99$ 8 po 2 39,99$ Mai Tasse à…" at bounding box center [271, 177] width 384 height 297
drag, startPoint x: 338, startPoint y: 30, endPoint x: 345, endPoint y: 54, distance: 24.7
click at [345, 54] on div "Stak Récipient en verre 0 2 po 0 19,99$ 4 po 1 24,99$ 8 po 2 39,99$ Mai Tasse à…" at bounding box center [271, 177] width 384 height 297
click at [40, 115] on input "MAI" at bounding box center [38, 109] width 64 height 12
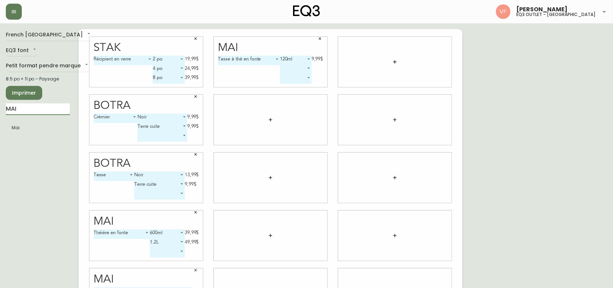
click at [40, 115] on input "MAI" at bounding box center [38, 109] width 64 height 12
type input "BATU"
click at [263, 118] on body "Vitor Fonte eq3 outlet - laval French Canada fr_CA EQ3 font EQ3 Petit format pe…" at bounding box center [306, 163] width 613 height 326
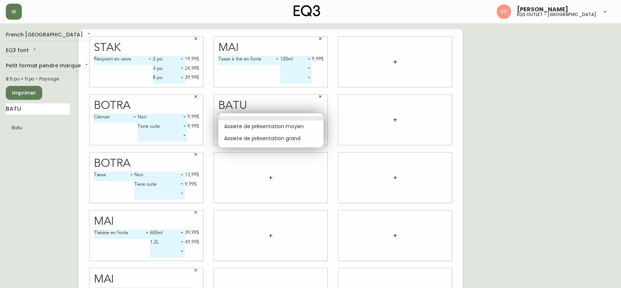
click at [252, 131] on li "Assiete de présentation moyen" at bounding box center [270, 126] width 105 height 12
type input "0"
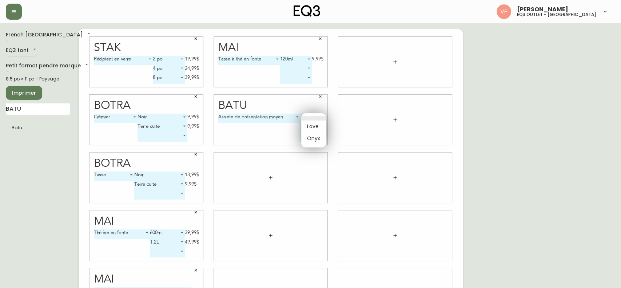
click at [317, 118] on body "Vitor Fonte eq3 outlet - laval French Canada fr_CA EQ3 font EQ3 Petit format pe…" at bounding box center [310, 163] width 621 height 326
click at [311, 127] on li "Lave" at bounding box center [313, 126] width 25 height 12
type input "0"
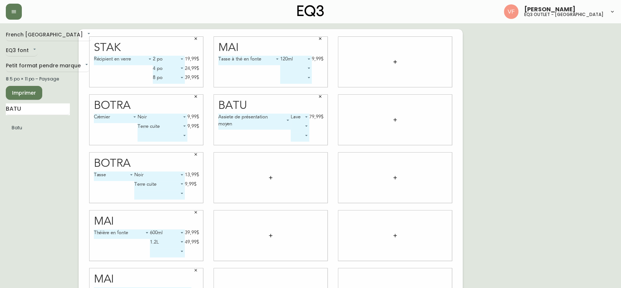
click at [303, 128] on body "Vitor Fonte eq3 outlet - laval French Canada fr_CA EQ3 font EQ3 Petit format pe…" at bounding box center [310, 163] width 621 height 326
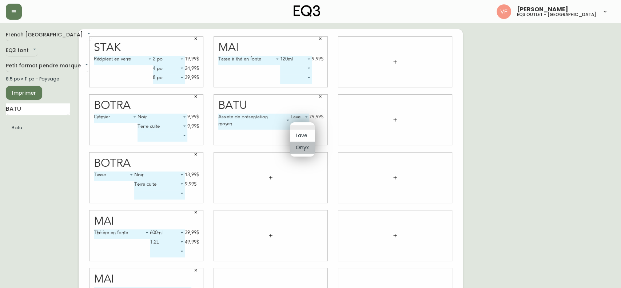
click at [299, 151] on li "Onyx" at bounding box center [302, 148] width 25 height 12
type input "1"
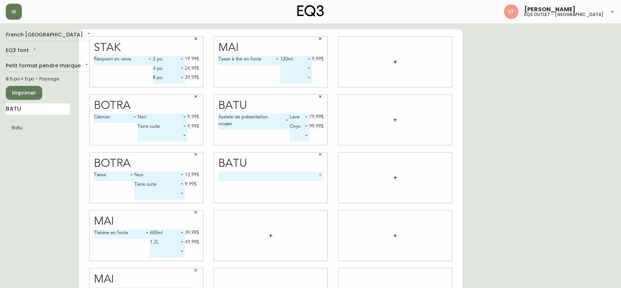
click at [285, 179] on body "Vitor Fonte eq3 outlet - laval French Canada fr_CA EQ3 font EQ3 Petit format pe…" at bounding box center [310, 163] width 621 height 326
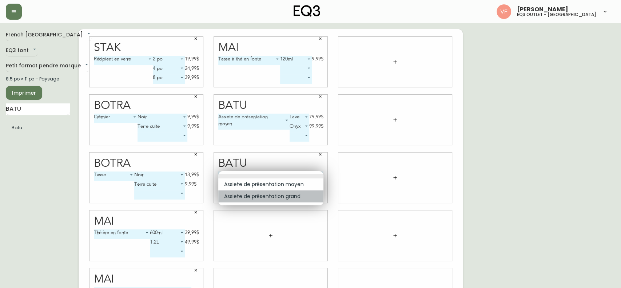
click at [283, 199] on li "Assiete de présentation grand" at bounding box center [270, 196] width 105 height 12
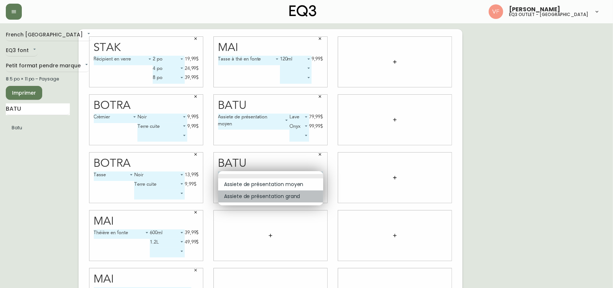
type input "1"
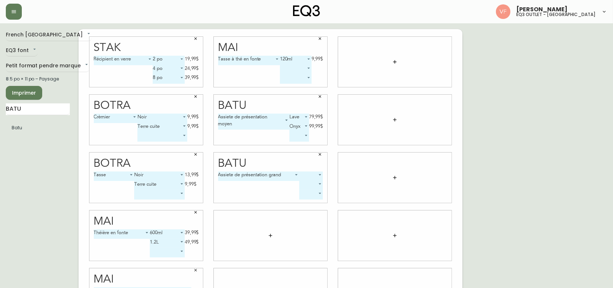
click at [283, 199] on div "Assiete de présentation grand 1 ​ ​ ​" at bounding box center [270, 186] width 105 height 31
click at [314, 176] on body "Vitor Fonte eq3 outlet - laval French Canada fr_CA EQ3 font EQ3 Petit format pe…" at bounding box center [306, 163] width 613 height 326
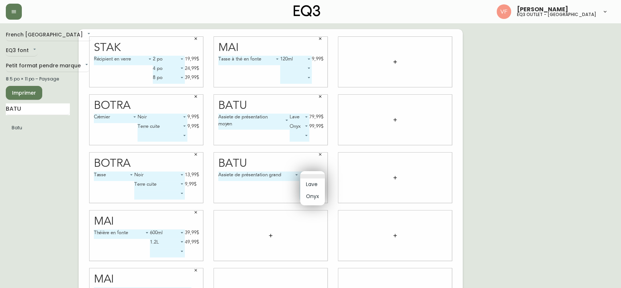
click at [314, 180] on li "Lave" at bounding box center [312, 184] width 25 height 12
type input "0"
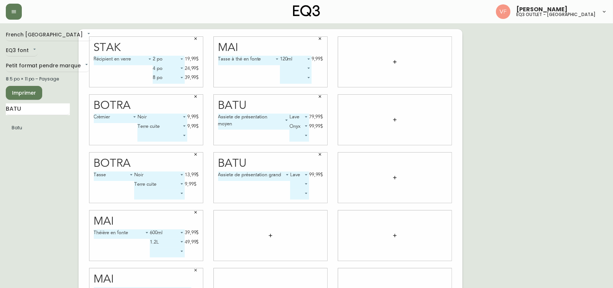
click at [306, 183] on body "Vitor Fonte eq3 outlet - laval French Canada fr_CA EQ3 font EQ3 Petit format pe…" at bounding box center [306, 163] width 613 height 326
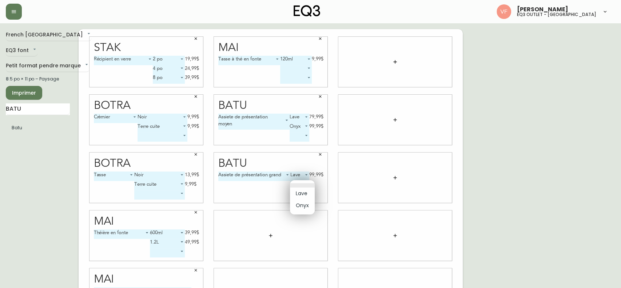
click at [301, 206] on li "Onyx" at bounding box center [302, 205] width 25 height 12
type input "1"
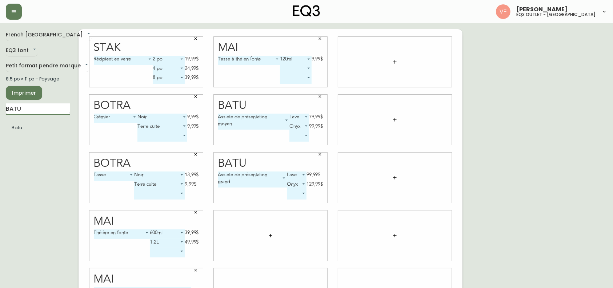
click at [32, 112] on input "BATU" at bounding box center [38, 109] width 64 height 12
type input "POG"
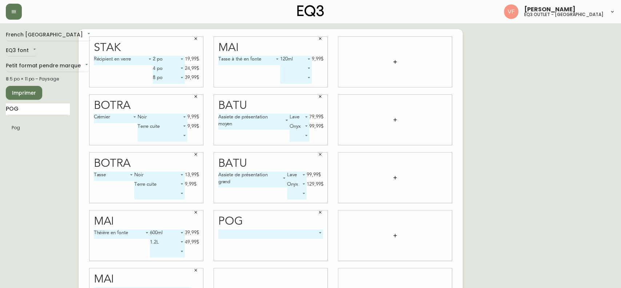
click at [269, 236] on body "Vitor Fonte eq3 outlet - laval French Canada fr_CA EQ3 font EQ3 Petit format pe…" at bounding box center [310, 163] width 621 height 326
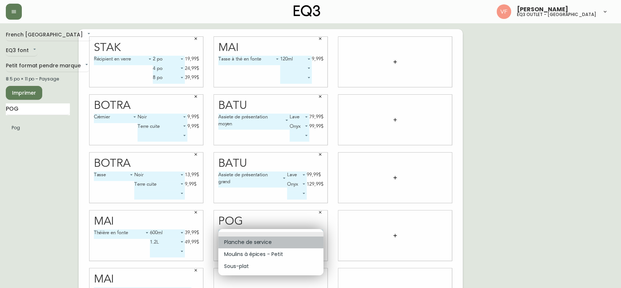
click at [277, 246] on li "Planche de service" at bounding box center [270, 242] width 105 height 12
type input "0"
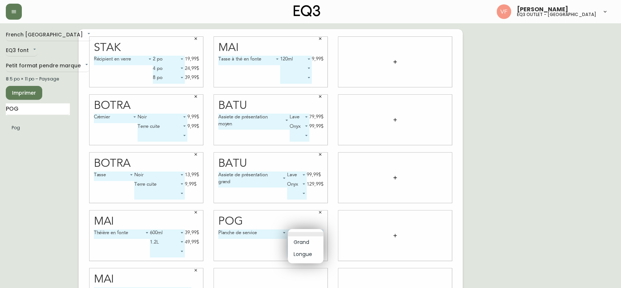
click at [306, 230] on body "Vitor Fonte eq3 outlet - laval French Canada fr_CA EQ3 font EQ3 Petit format pe…" at bounding box center [310, 163] width 621 height 326
click at [304, 246] on li "Grand" at bounding box center [306, 242] width 36 height 12
type input "0"
